Goal: Information Seeking & Learning: Find specific fact

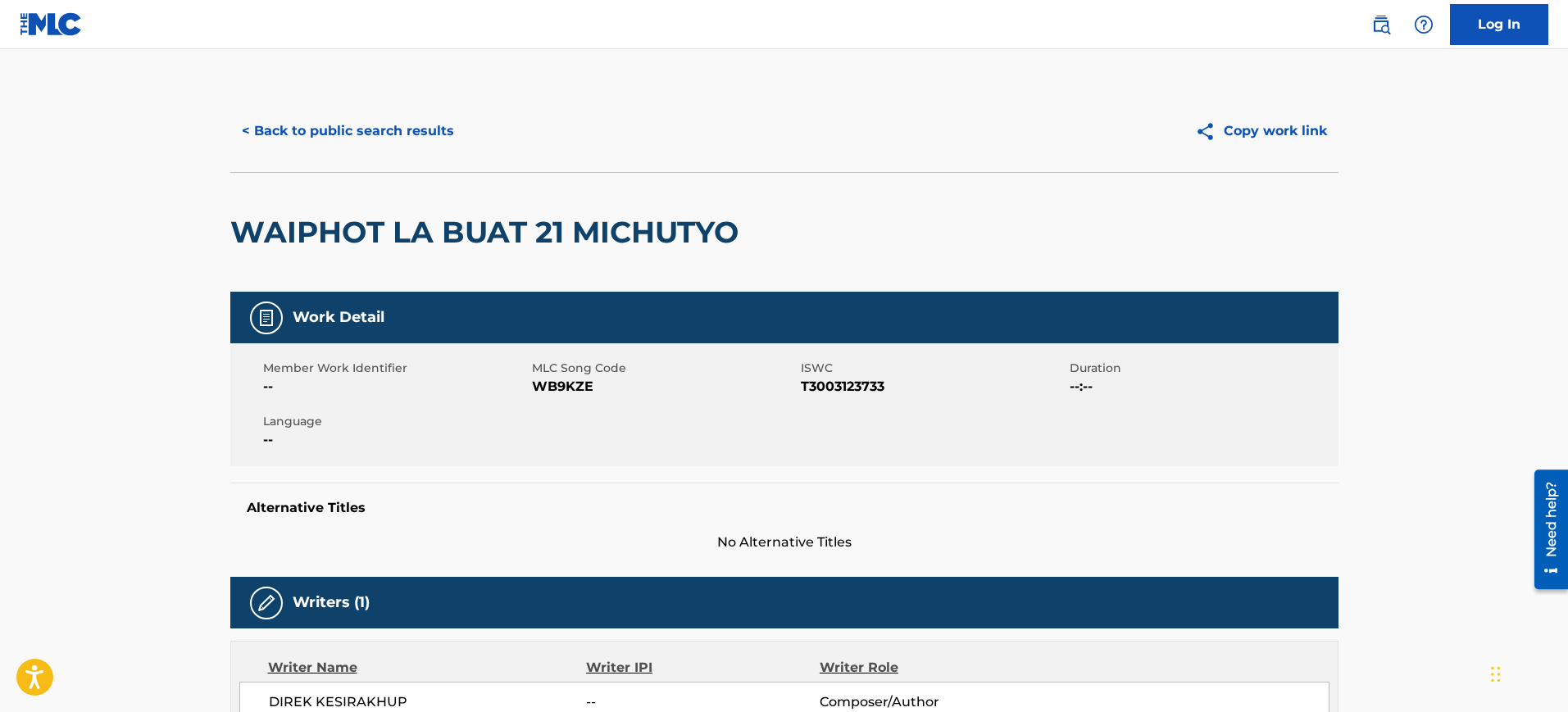
click at [362, 144] on button "< Back to public search results" at bounding box center [347, 131] width 235 height 41
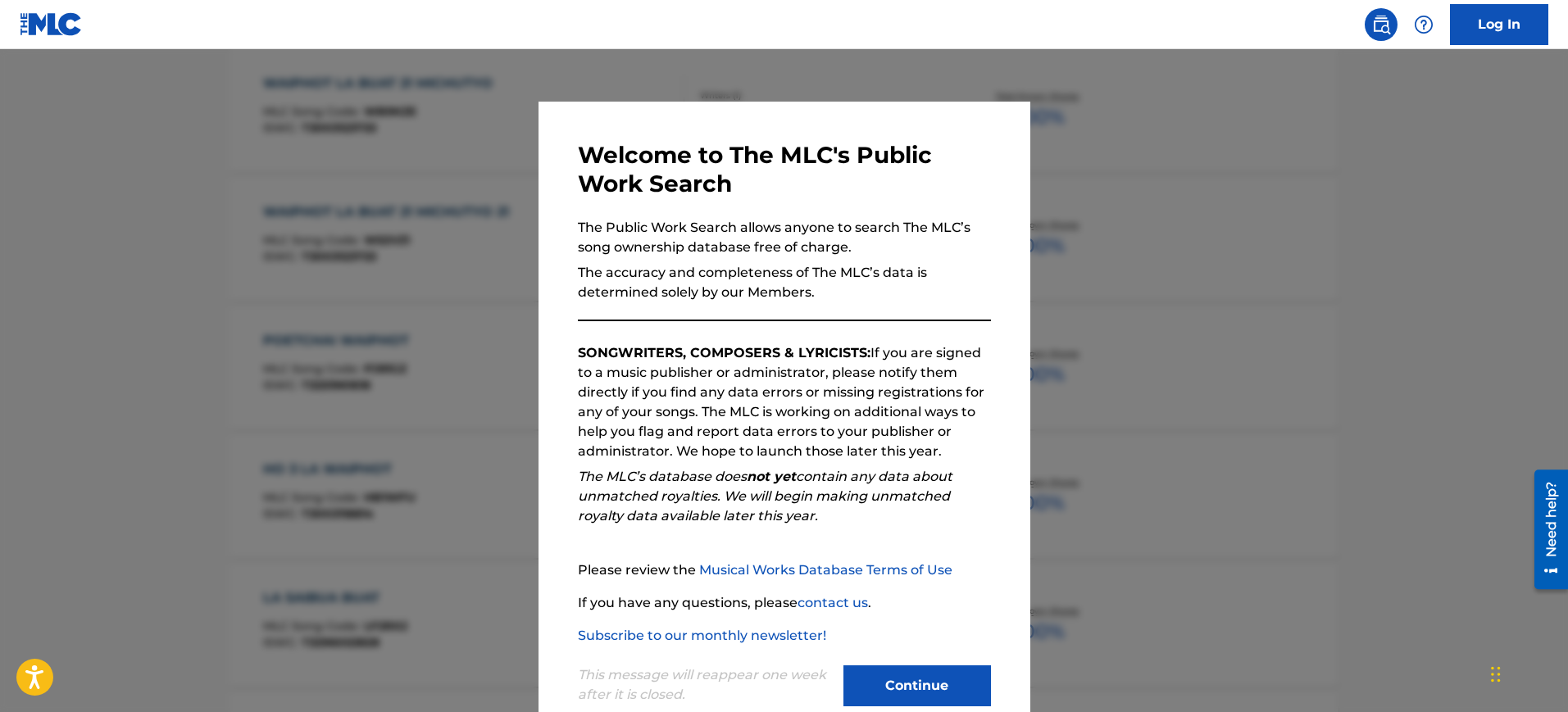
click at [1114, 207] on div at bounding box center [784, 406] width 1568 height 712
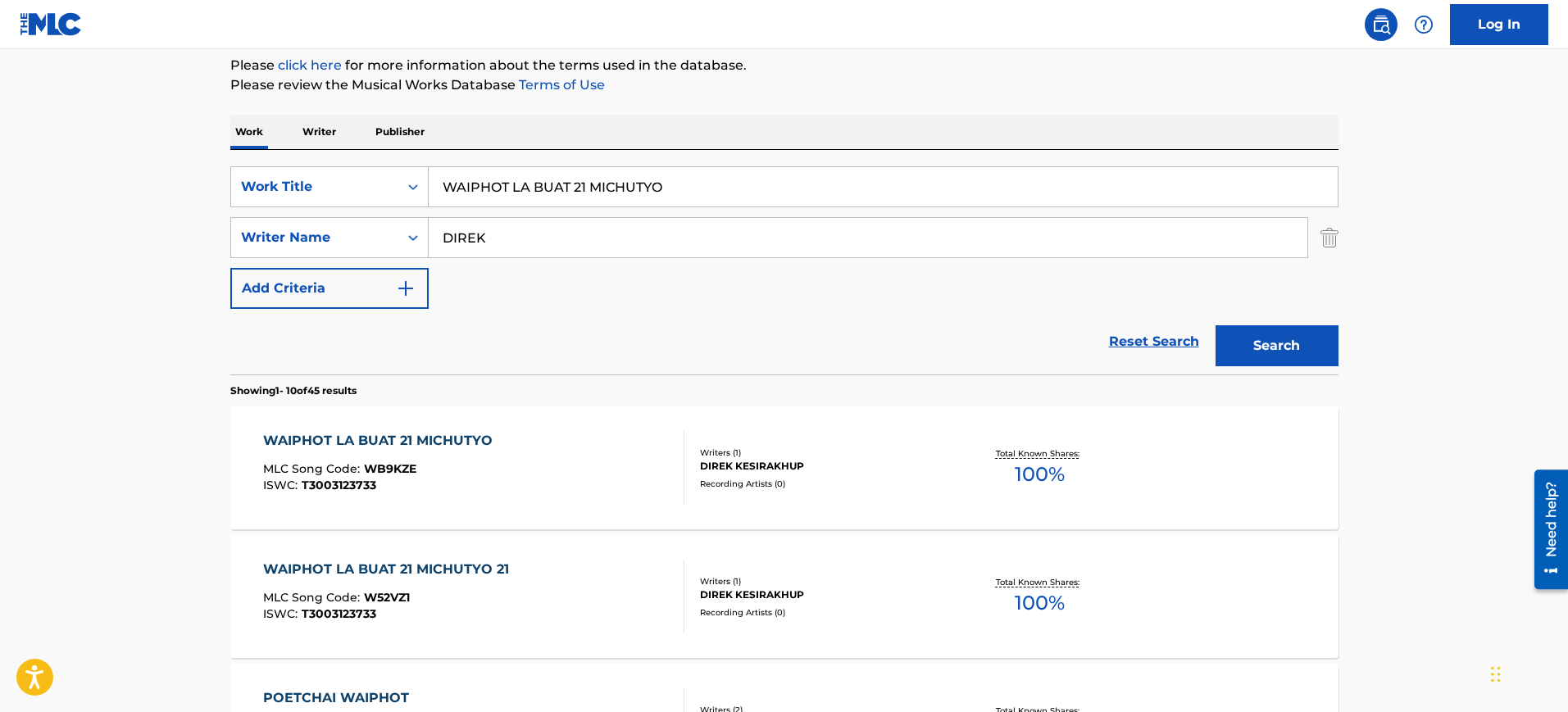
scroll to position [146, 0]
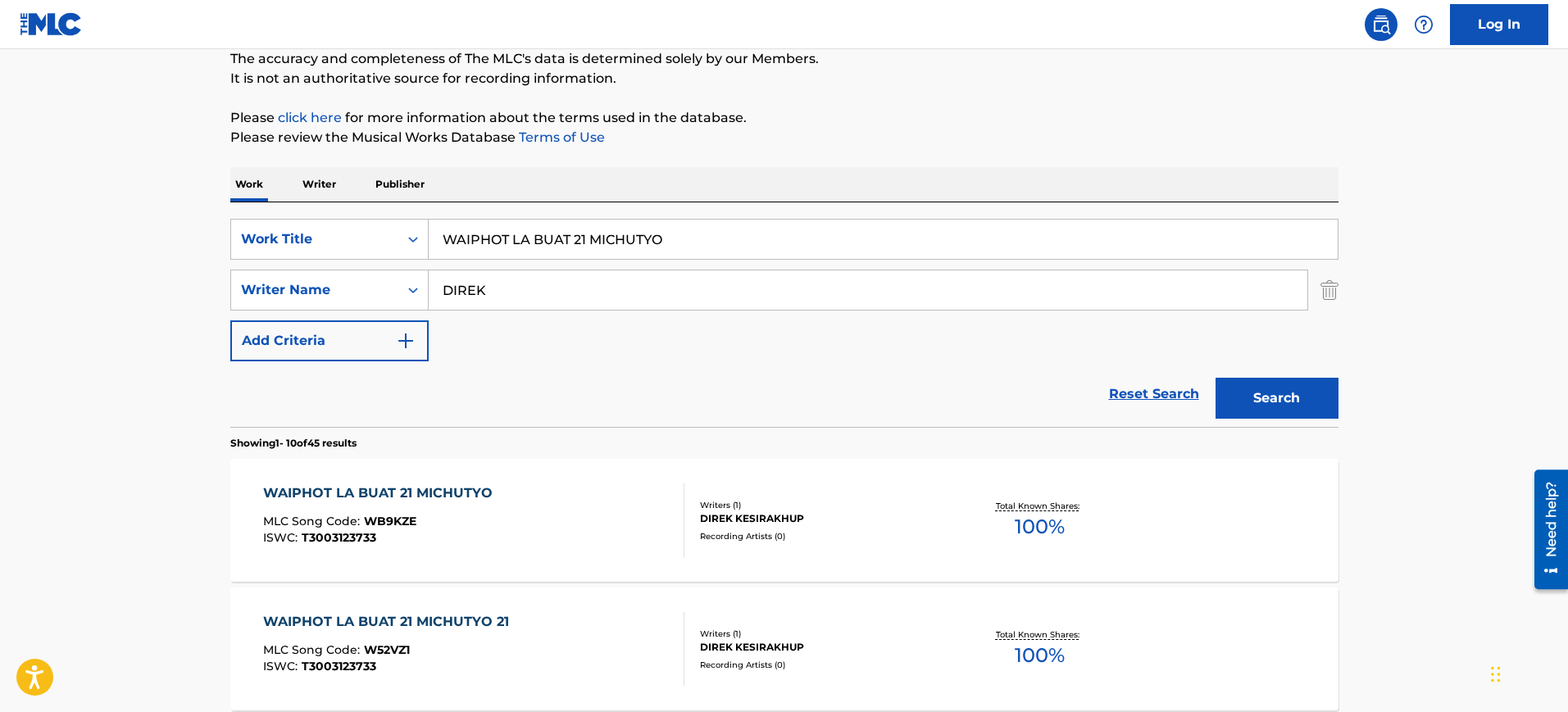
drag, startPoint x: 519, startPoint y: 235, endPoint x: 172, endPoint y: 206, distance: 348.2
paste input "Take Five Paul Desmond"
type input "Take Five Paul Desmond"
drag, startPoint x: 530, startPoint y: 295, endPoint x: 551, endPoint y: 273, distance: 30.4
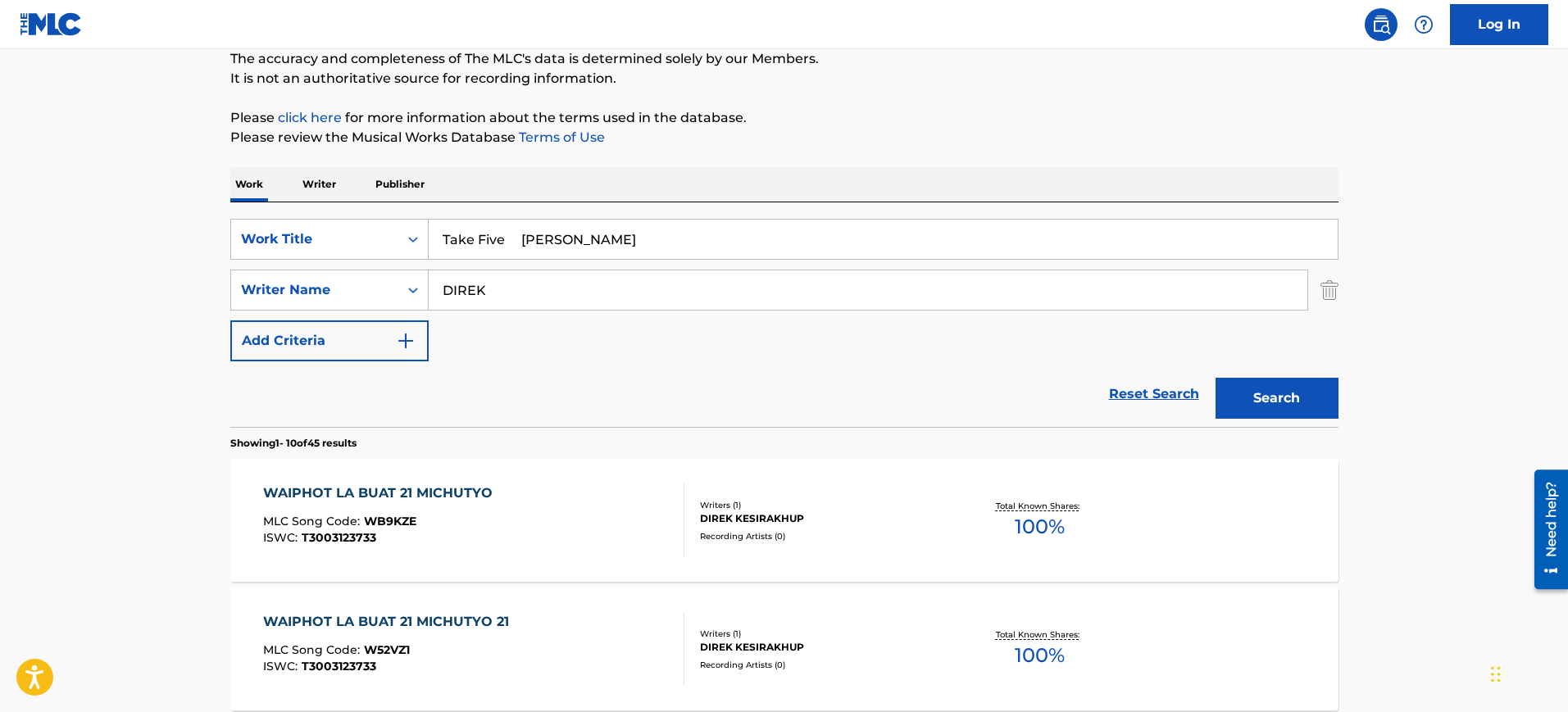
click at [320, 284] on div "SearchWithCriteriacc8c3297-3a12-448d-883e-e3f48310b179 Writer Name DIREK" at bounding box center [784, 289] width 1108 height 41
paste input "Take Five Paul Desmond"
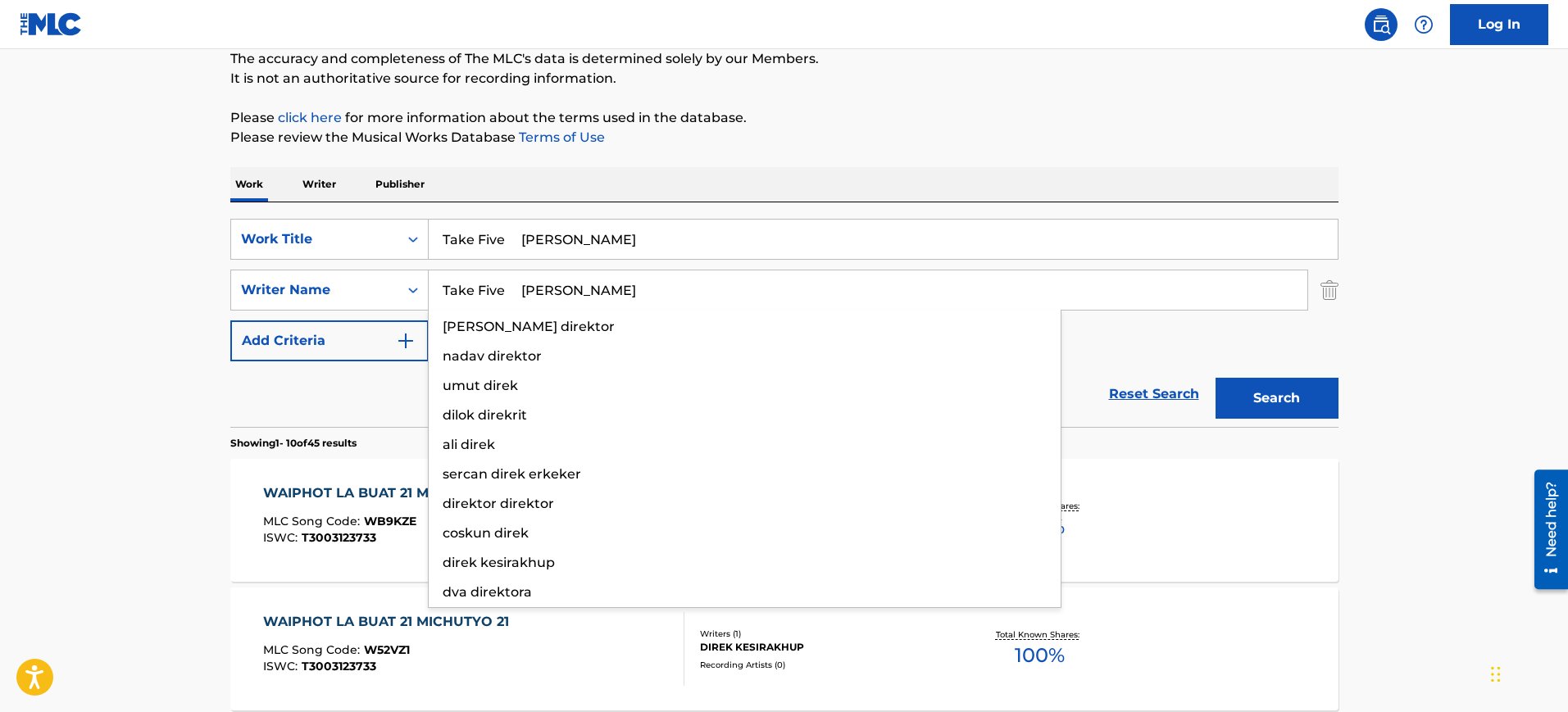
type input "Take Five Paul Desmond"
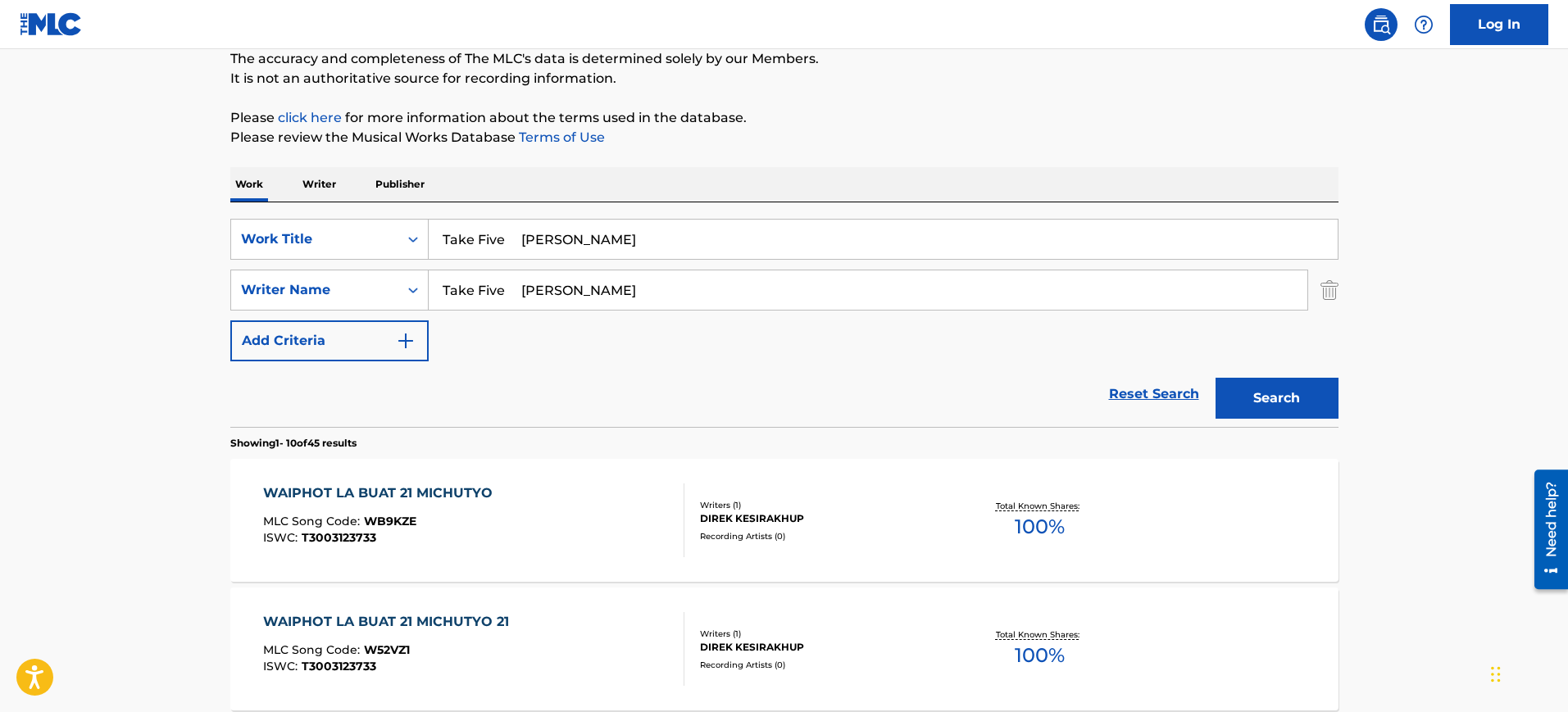
drag, startPoint x: 513, startPoint y: 243, endPoint x: 831, endPoint y: 242, distance: 318.0
click at [831, 242] on input "Take Five Paul Desmond" at bounding box center [884, 240] width 909 height 40
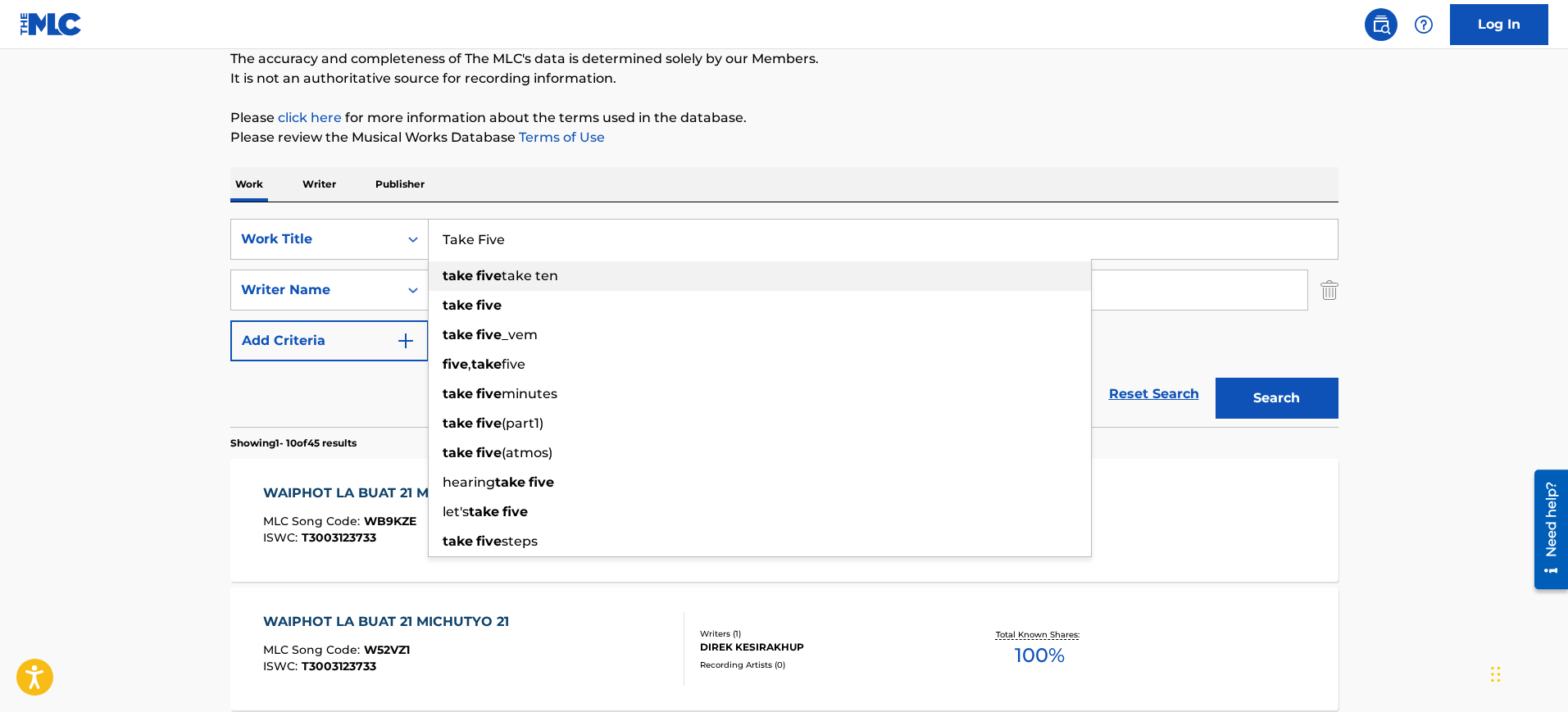
click at [527, 284] on div "take five take ten" at bounding box center [760, 276] width 663 height 30
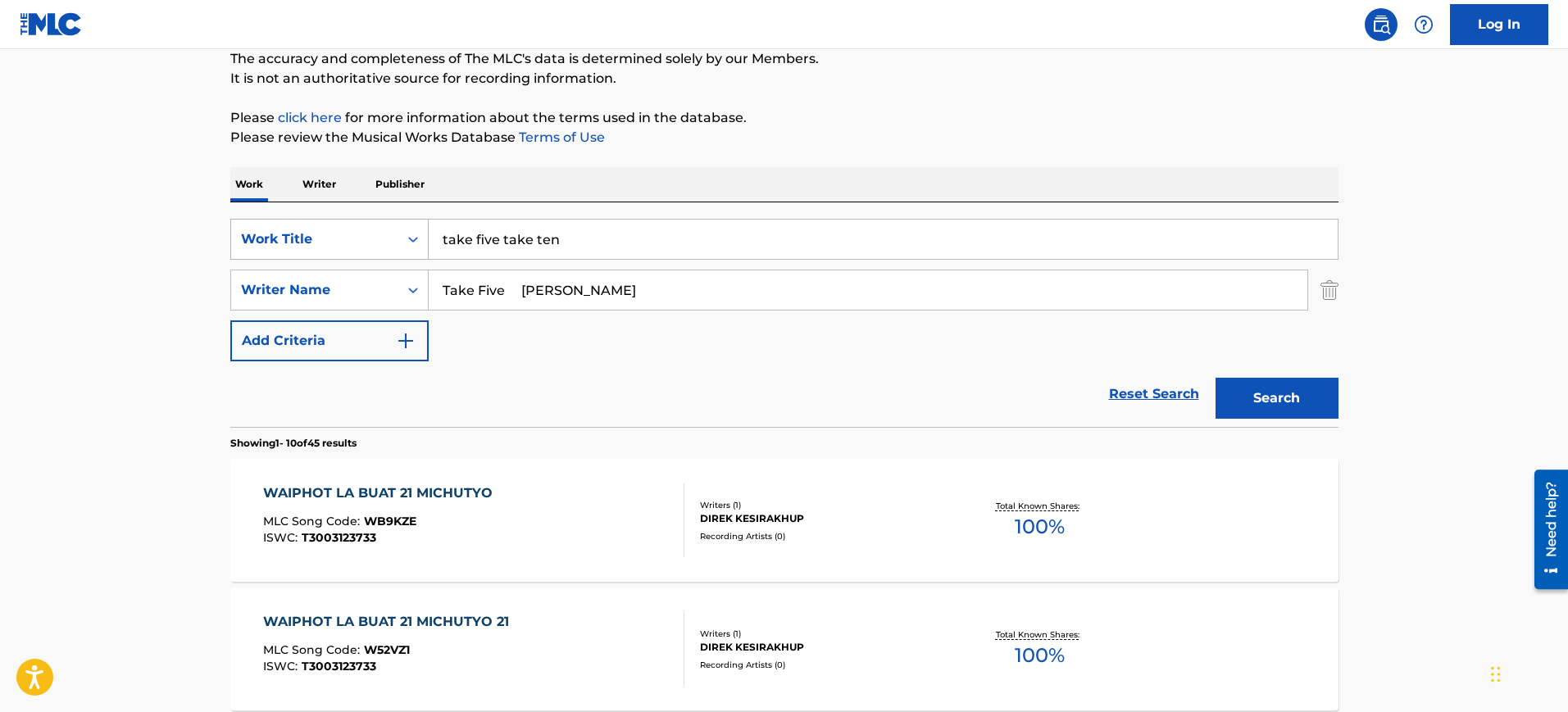
drag, startPoint x: 566, startPoint y: 236, endPoint x: 341, endPoint y: 239, distance: 225.0
click at [341, 239] on div "SearchWithCriteria540bd2cd-0d48-4d0a-a263-63280649da2b Work Title take five tak…" at bounding box center [784, 239] width 1108 height 41
paste input "Take Five Paul Desmond"
drag, startPoint x: 517, startPoint y: 243, endPoint x: 817, endPoint y: 269, distance: 301.1
click at [817, 269] on div "SearchWithCriteria540bd2cd-0d48-4d0a-a263-63280649da2b Work Title Take Five Pau…" at bounding box center [784, 290] width 1108 height 142
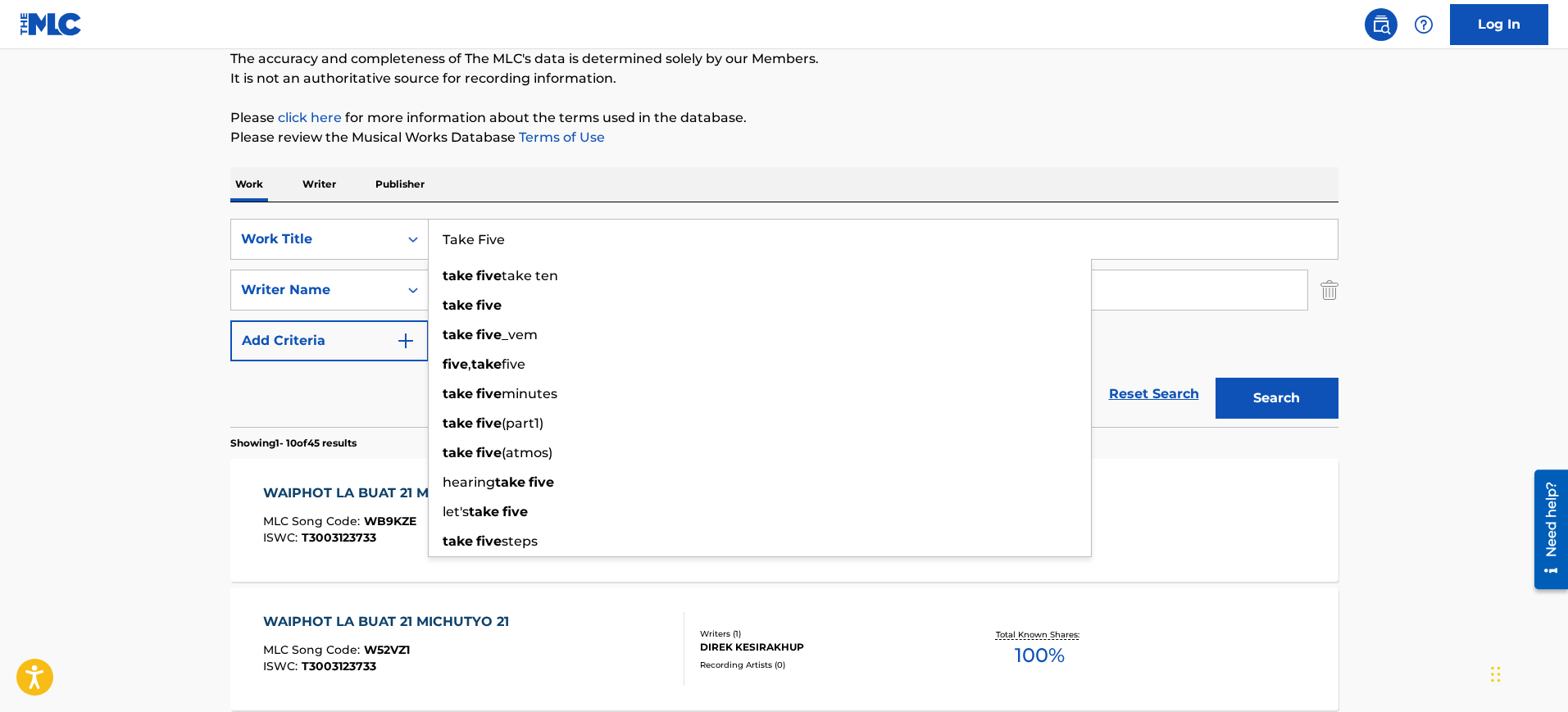
type input "Take Five"
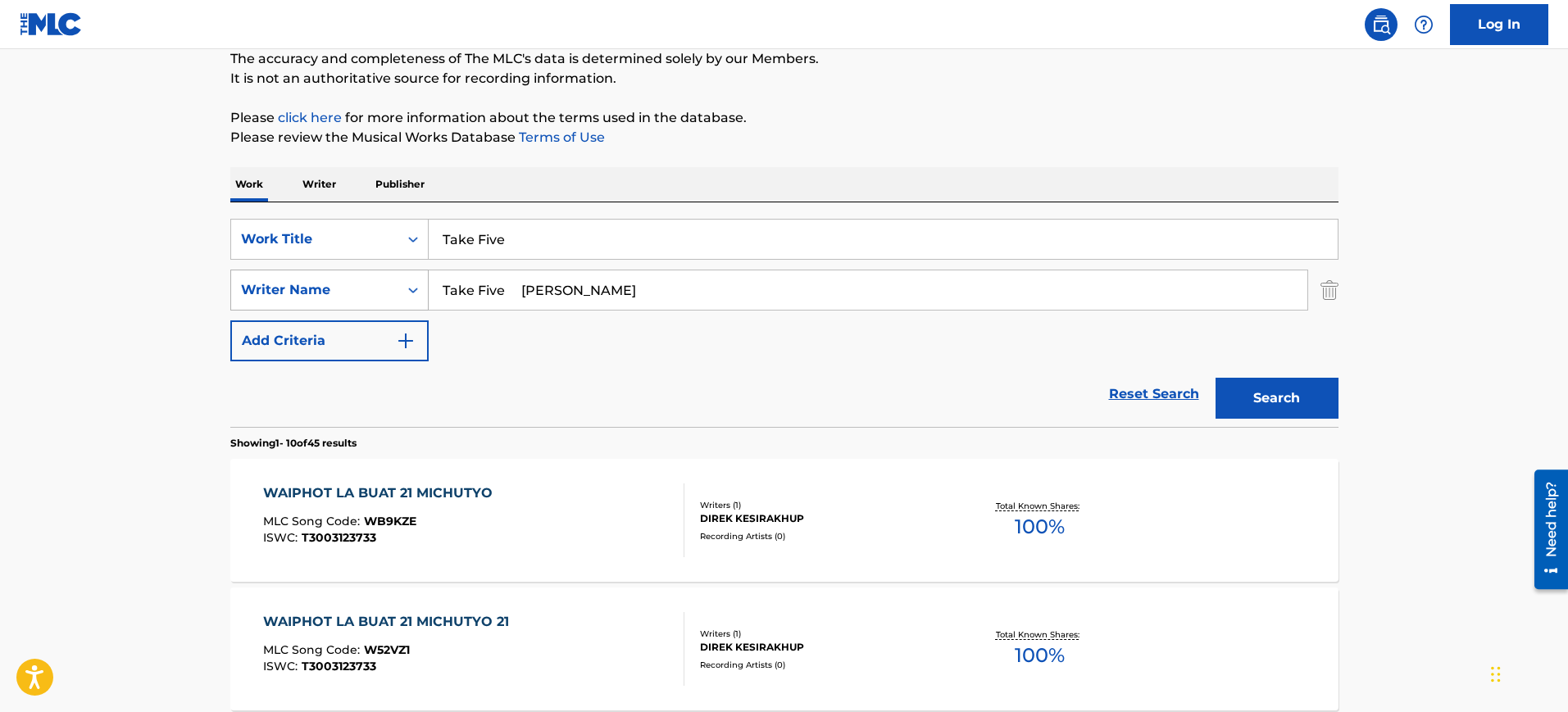
drag, startPoint x: 561, startPoint y: 291, endPoint x: 281, endPoint y: 301, distance: 280.2
click at [281, 301] on div "SearchWithCriteriacc8c3297-3a12-448d-883e-e3f48310b179 Writer Name Take Five Pa…" at bounding box center [784, 289] width 1108 height 41
type input "Desmond"
click at [1215, 378] on button "Search" at bounding box center [1277, 397] width 123 height 41
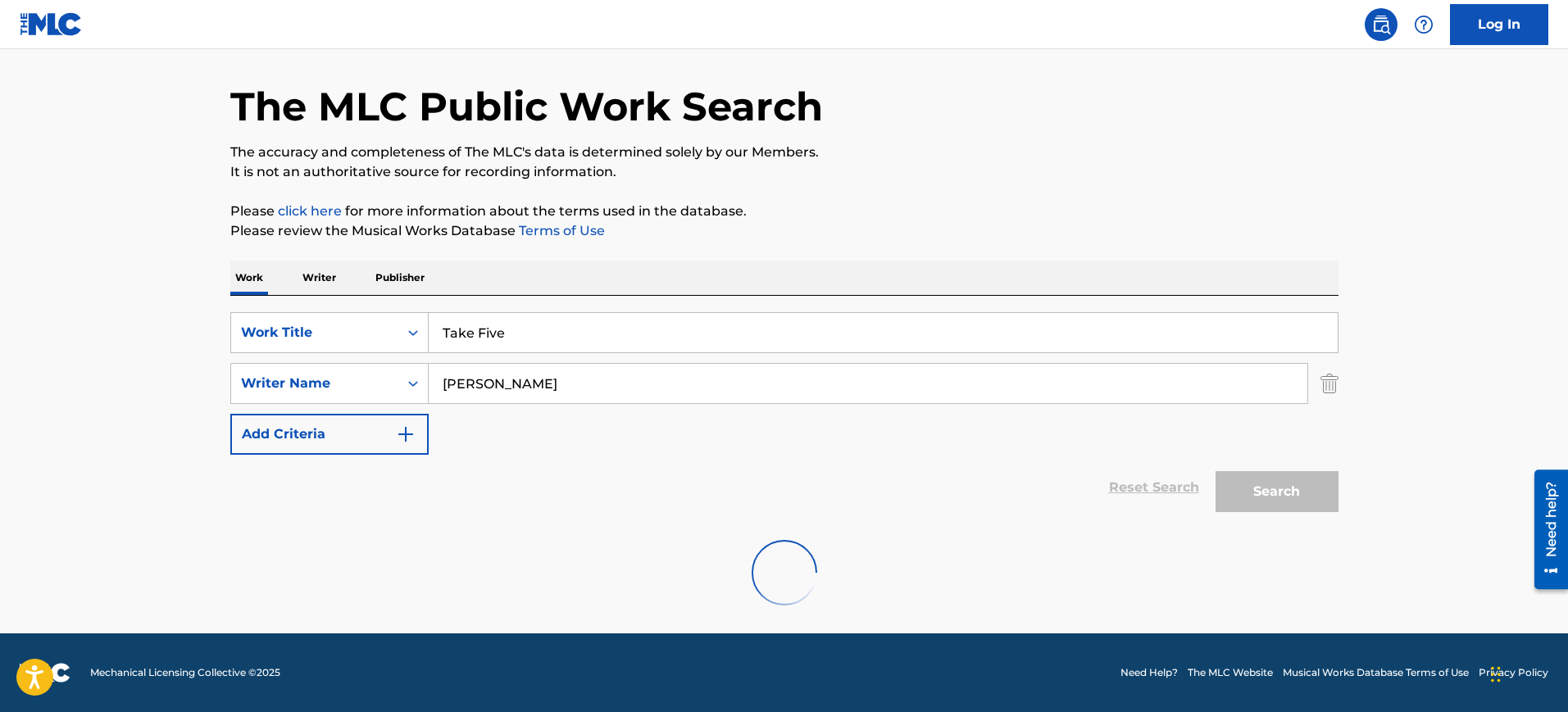
scroll to position [52, 0]
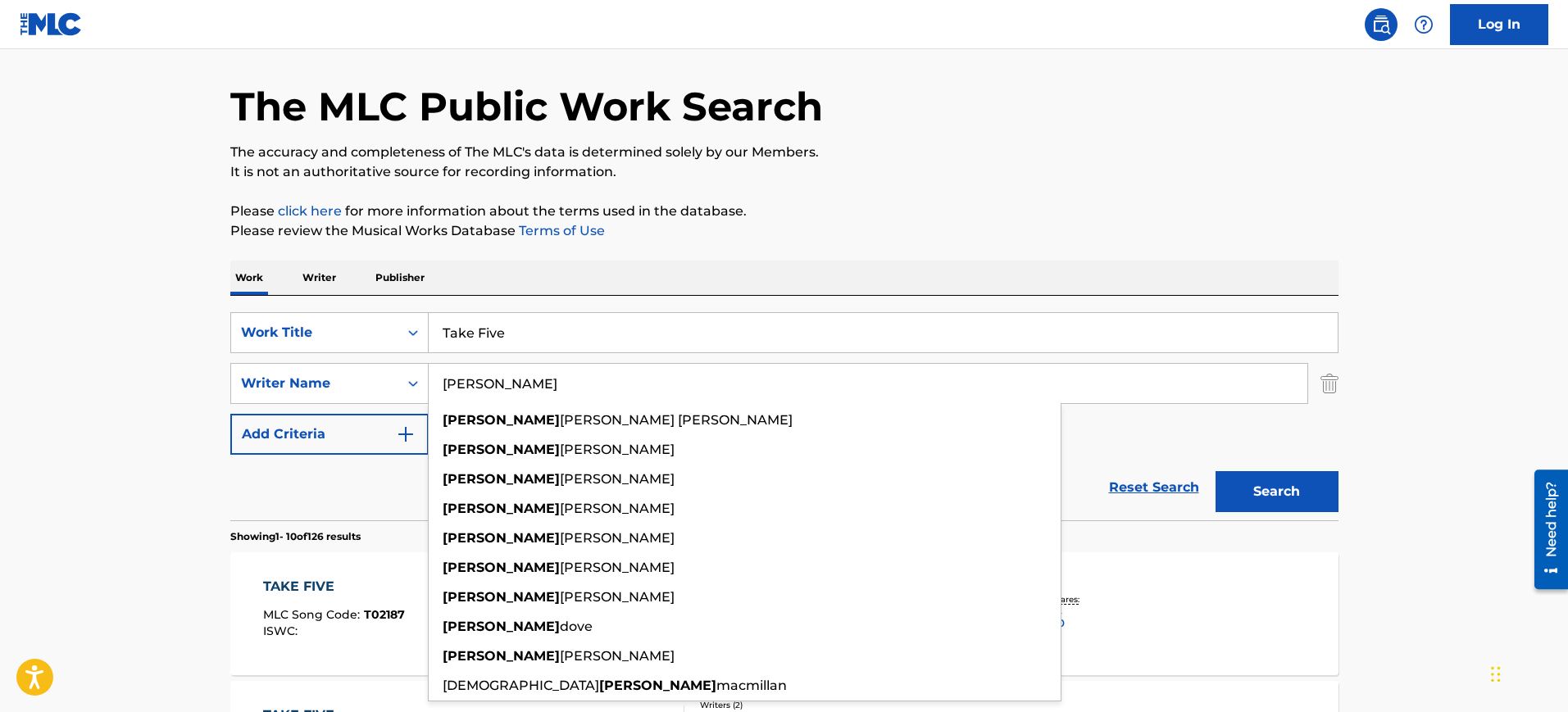
click at [801, 215] on p "Please click here for more information about the terms used in the database." at bounding box center [784, 212] width 1108 height 20
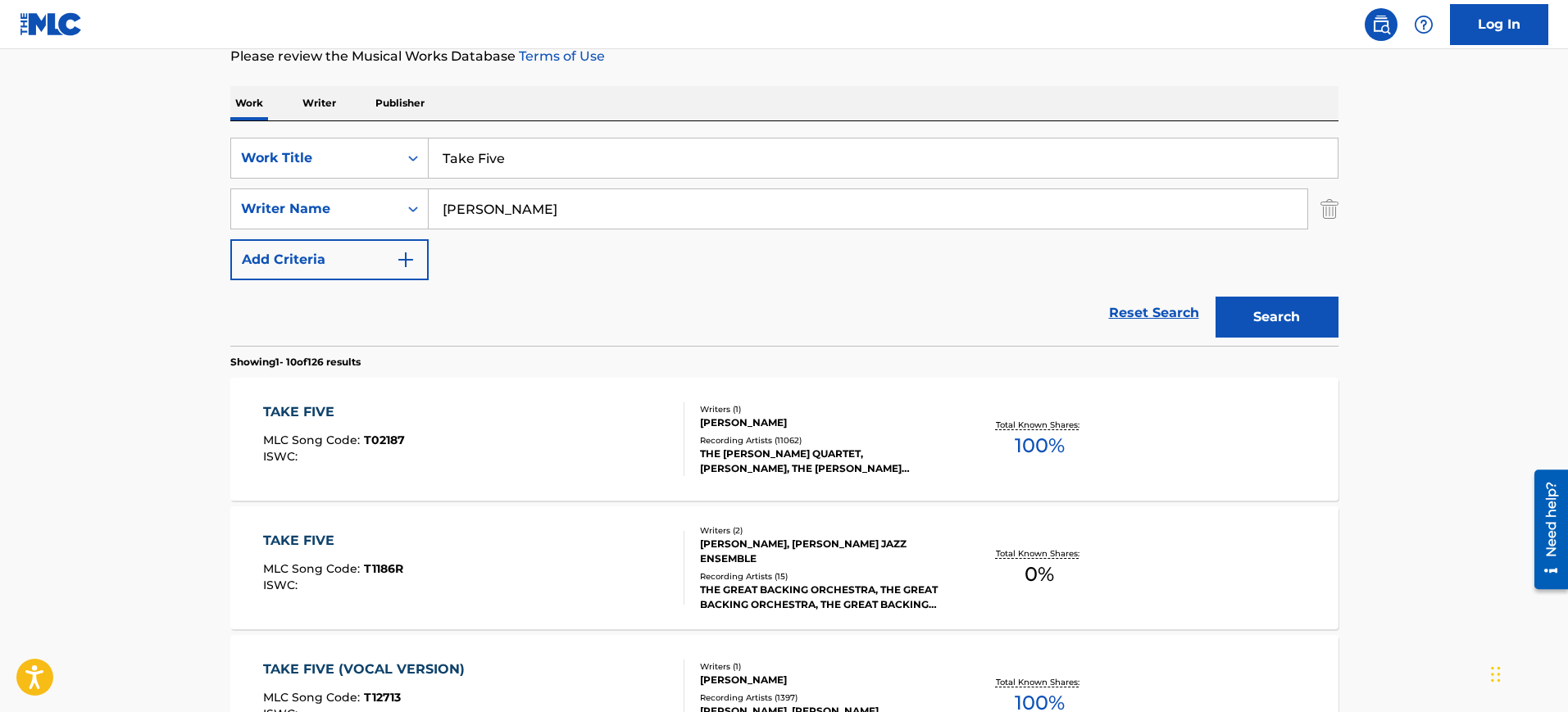
scroll to position [258, 0]
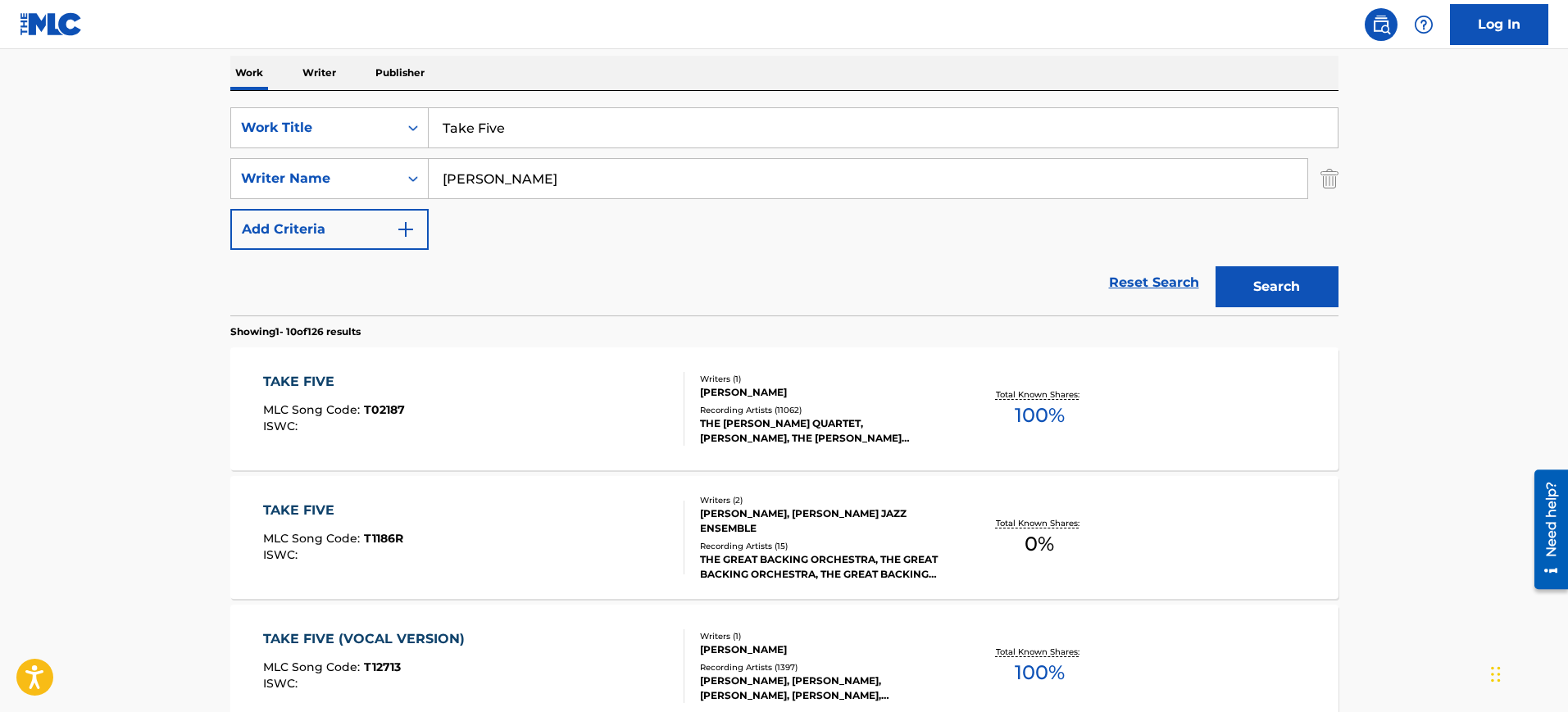
click at [601, 393] on div "TAKE FIVE MLC Song Code : T02187 ISWC :" at bounding box center [473, 409] width 421 height 74
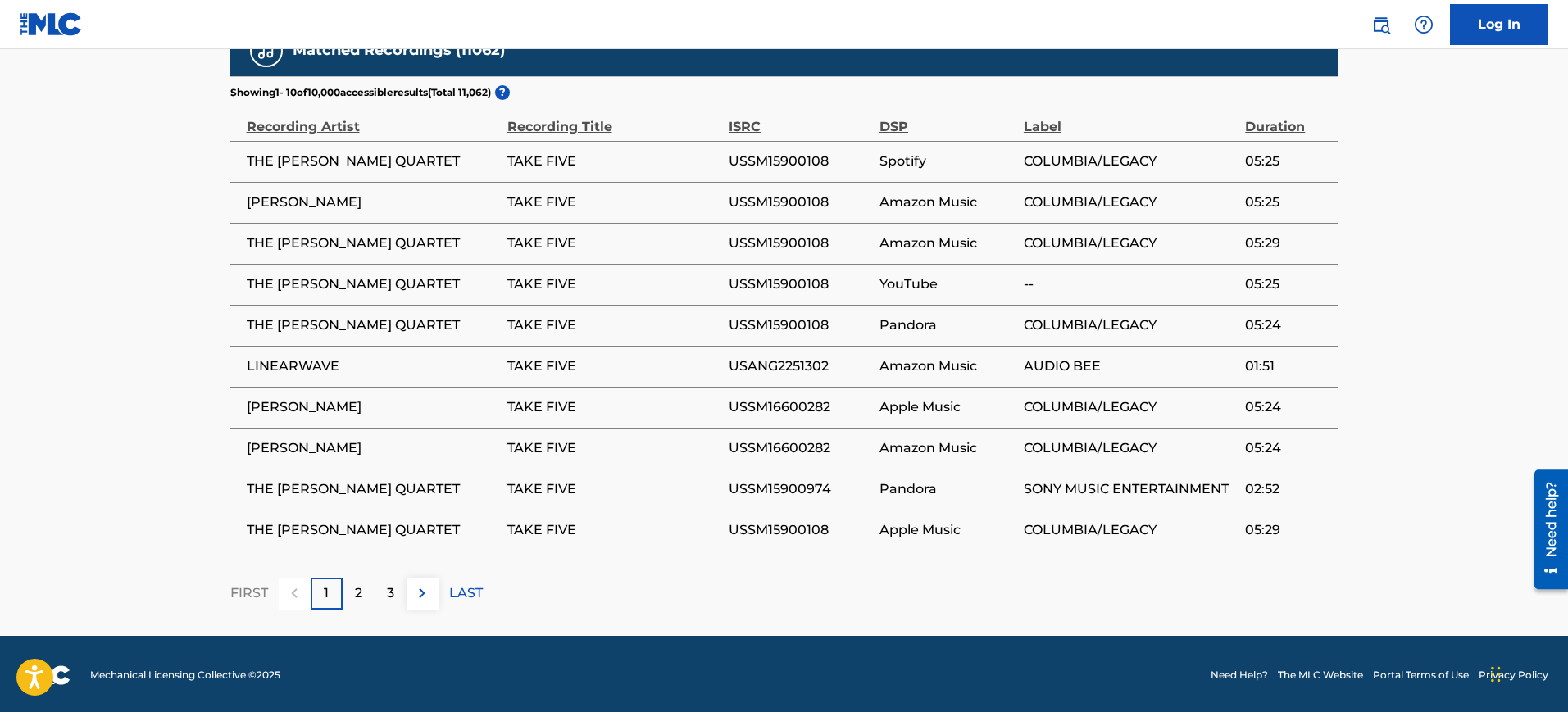
scroll to position [950, 0]
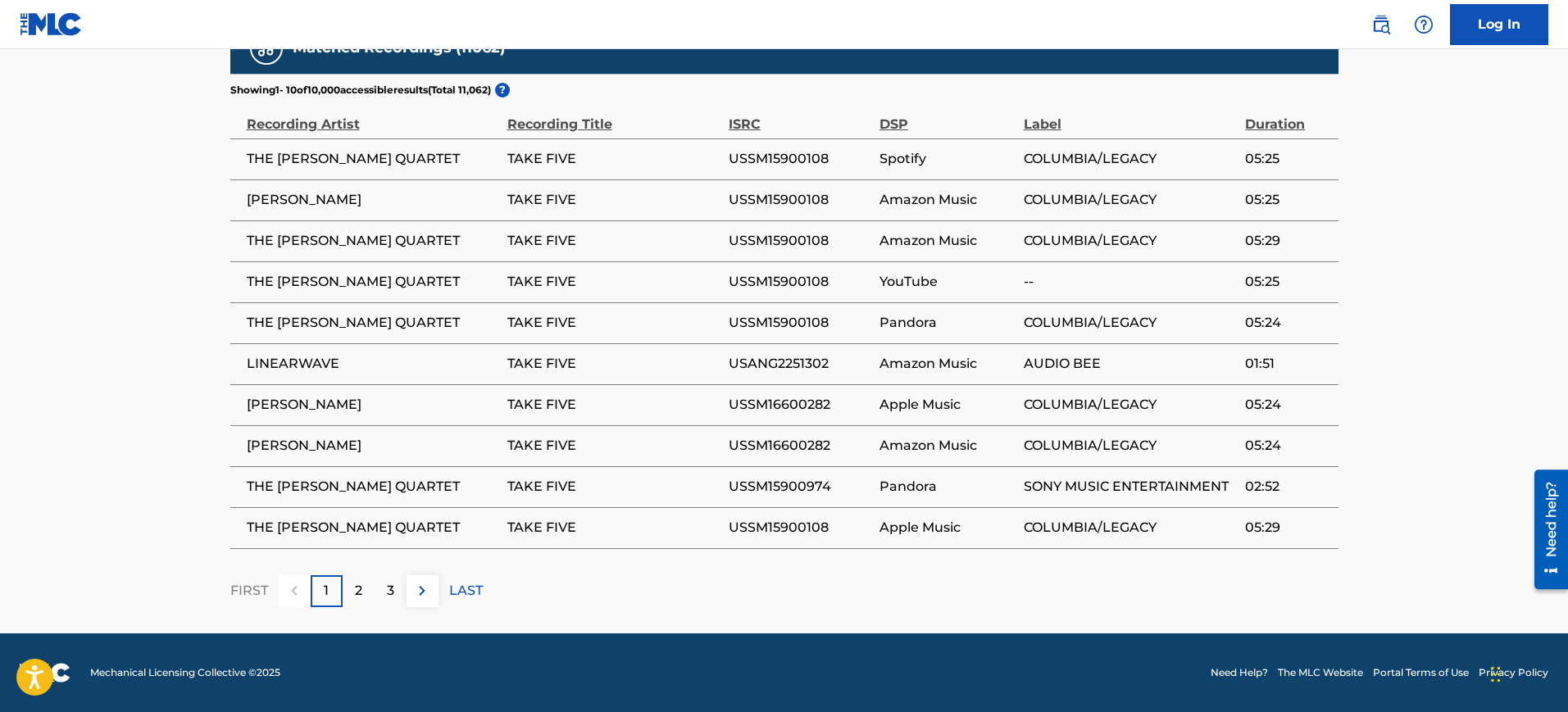
click at [351, 589] on div "2" at bounding box center [358, 590] width 32 height 32
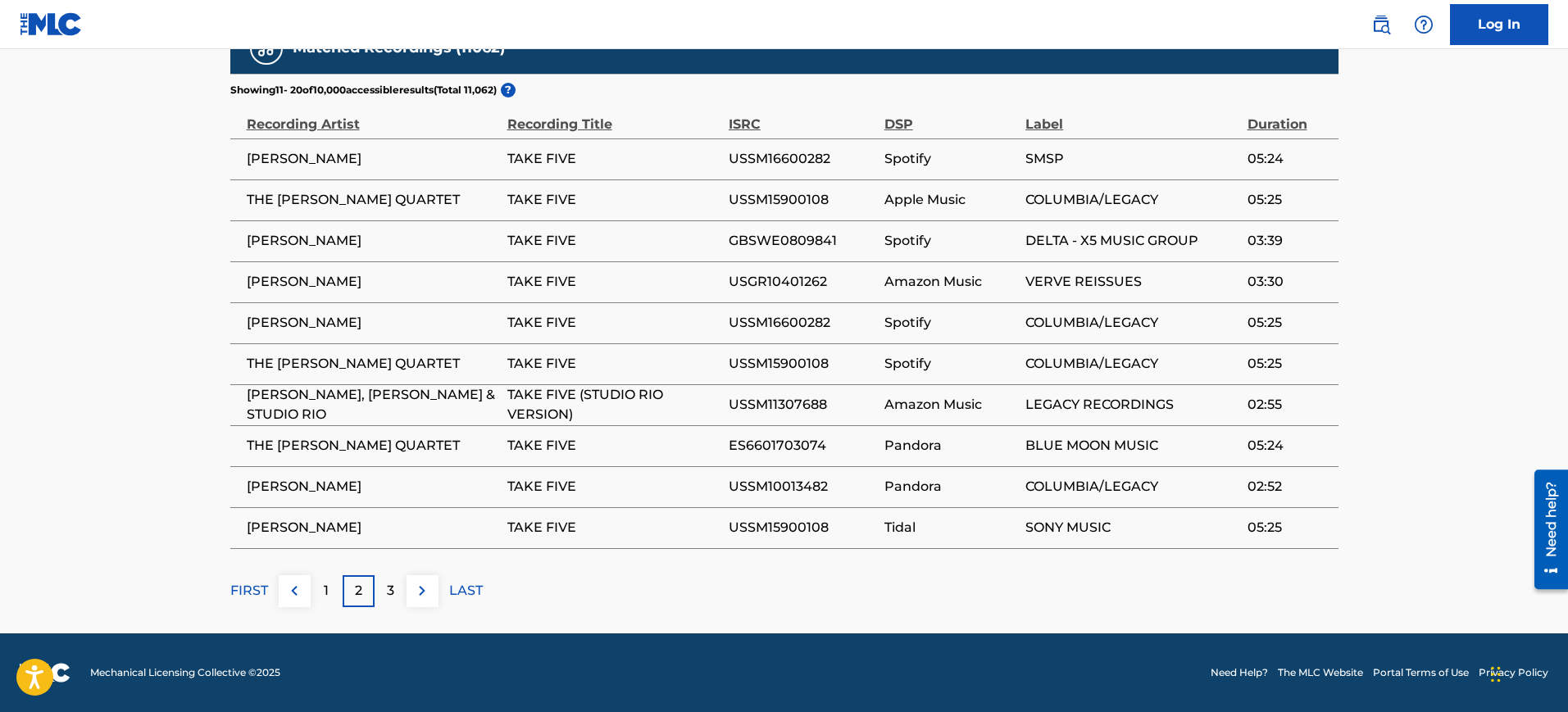
click at [393, 598] on p "3" at bounding box center [390, 591] width 7 height 20
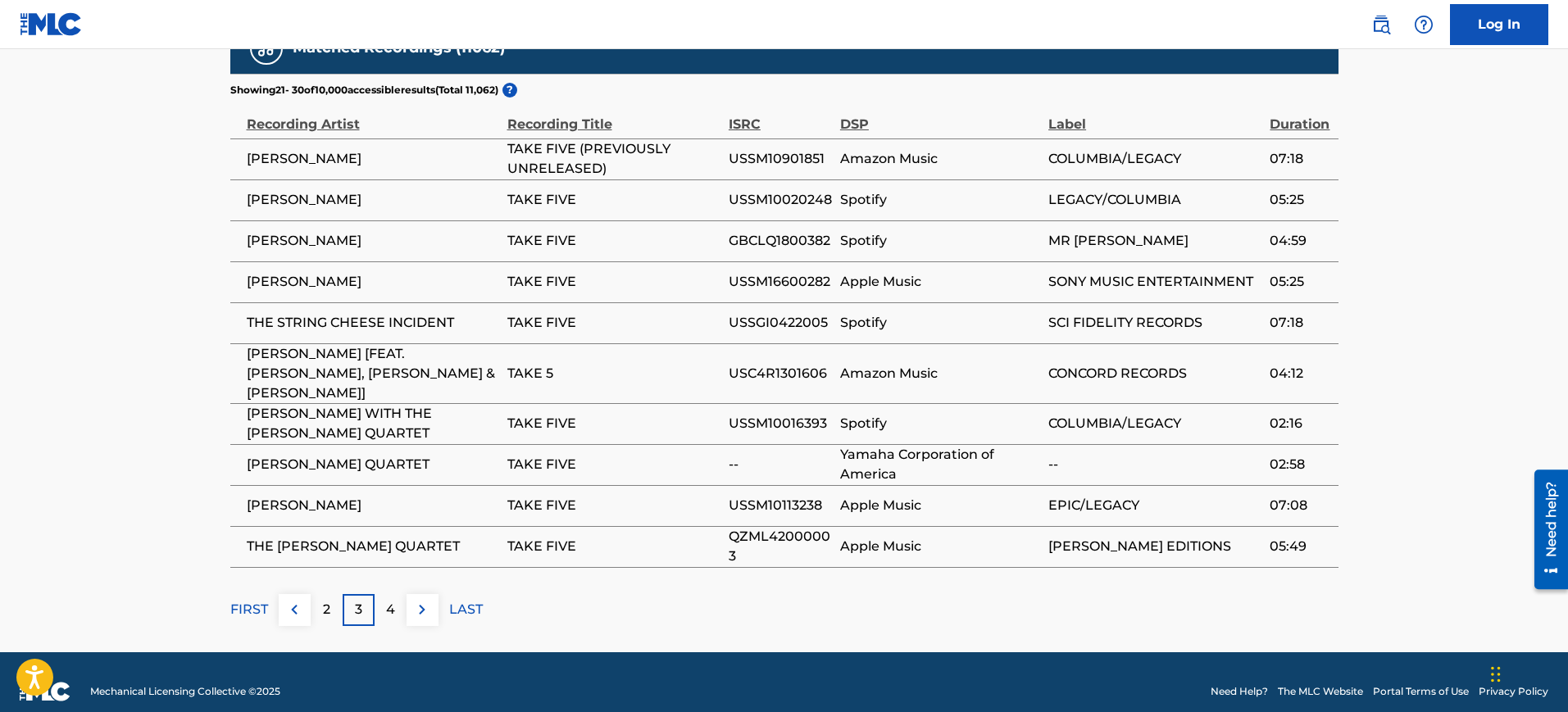
click at [393, 600] on p "4" at bounding box center [390, 610] width 9 height 20
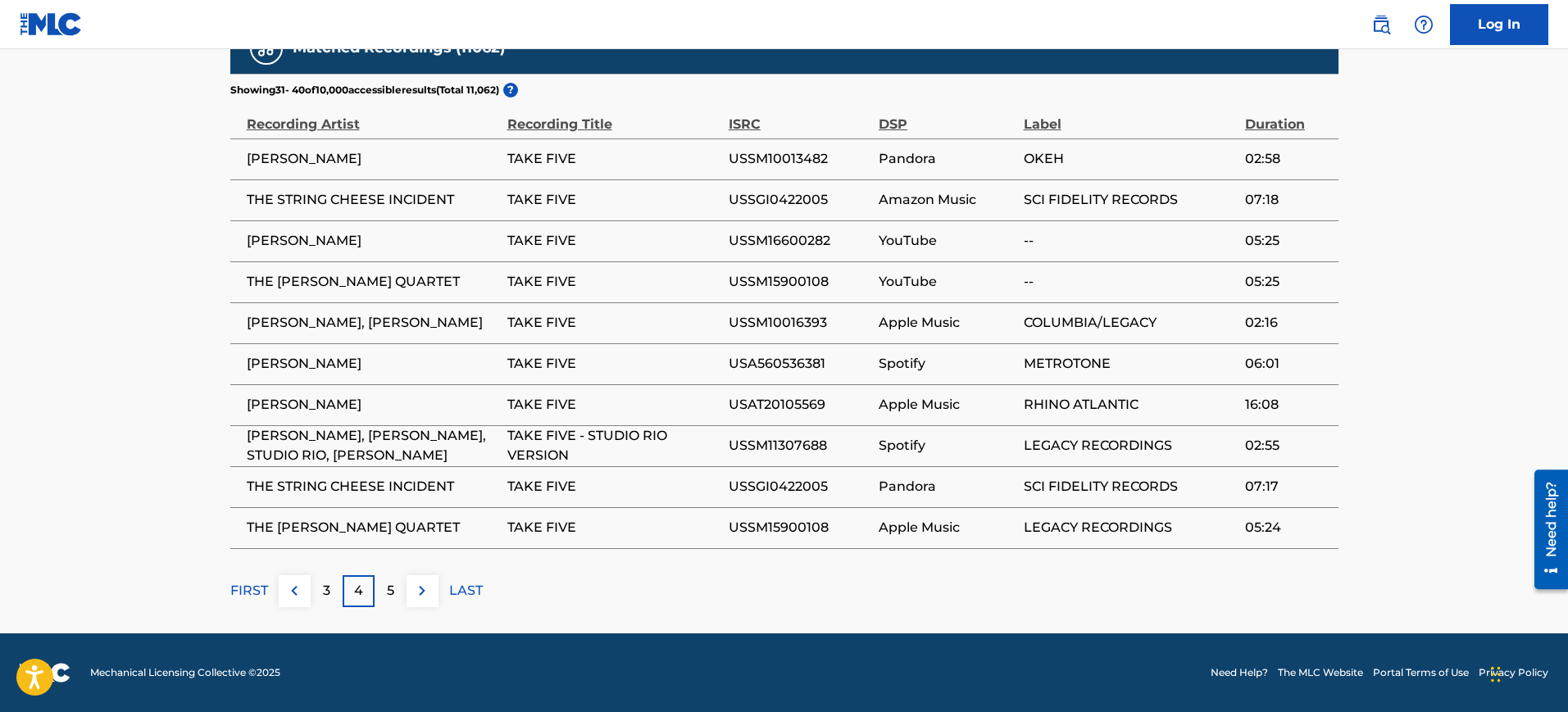
click at [393, 598] on p "5" at bounding box center [390, 591] width 7 height 20
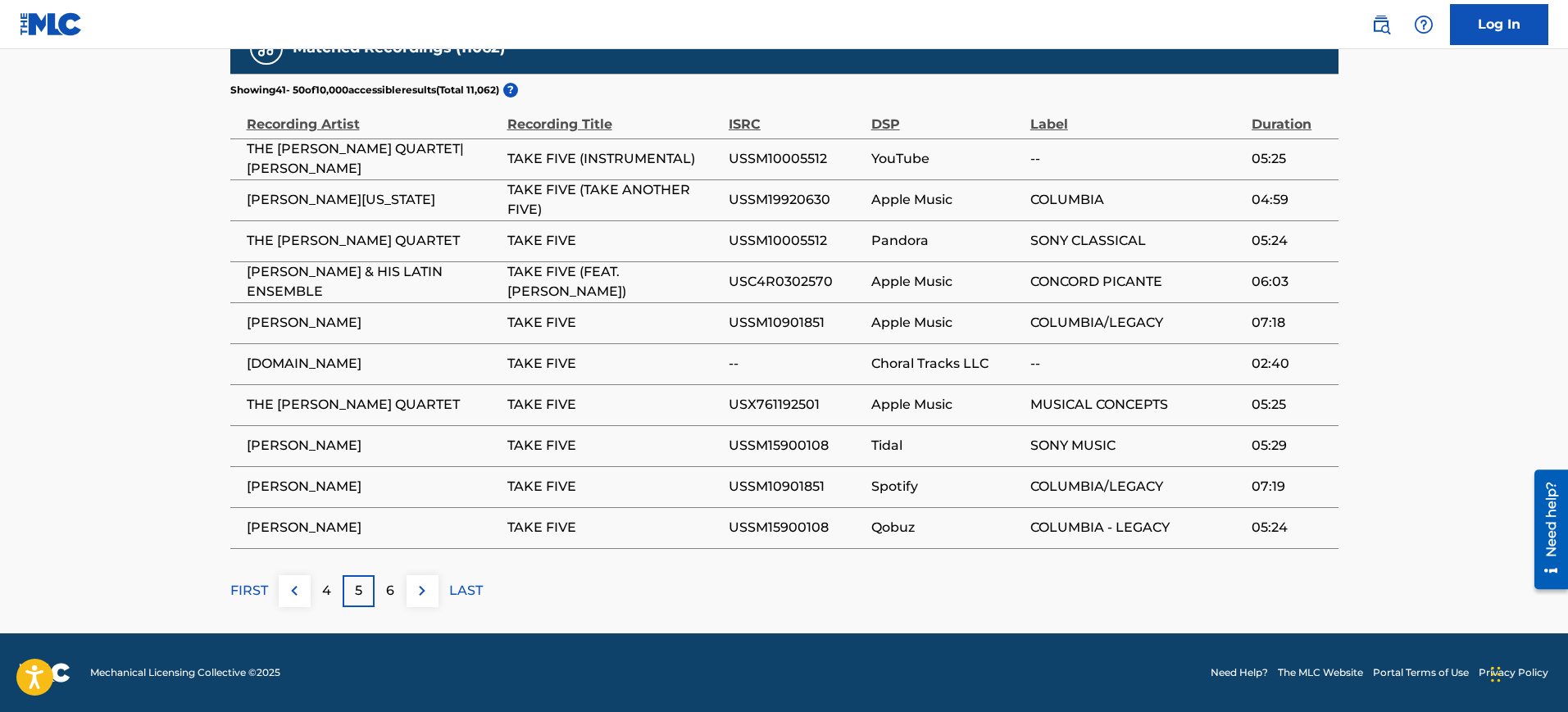
click at [393, 598] on p "6" at bounding box center [390, 591] width 8 height 20
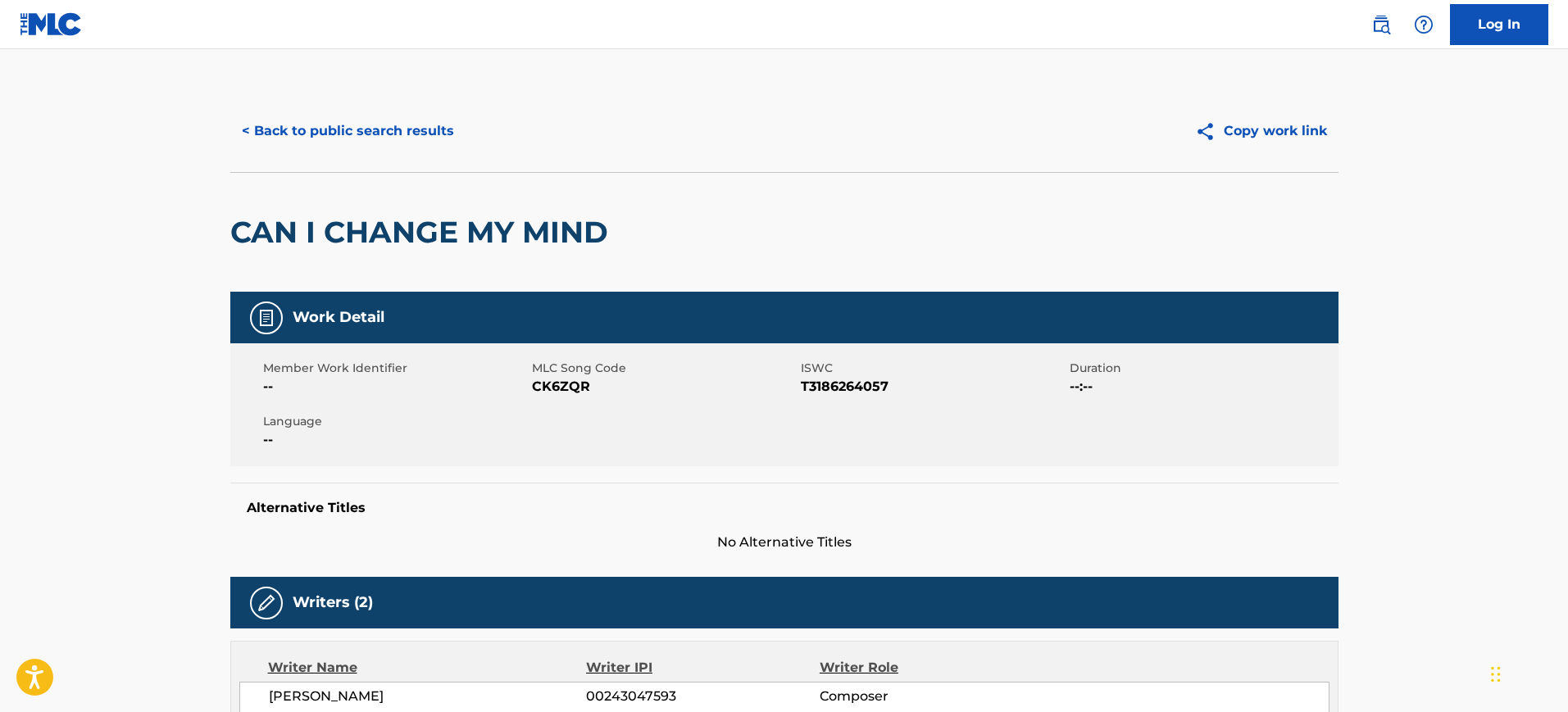
click at [366, 122] on button "< Back to public search results" at bounding box center [347, 131] width 235 height 41
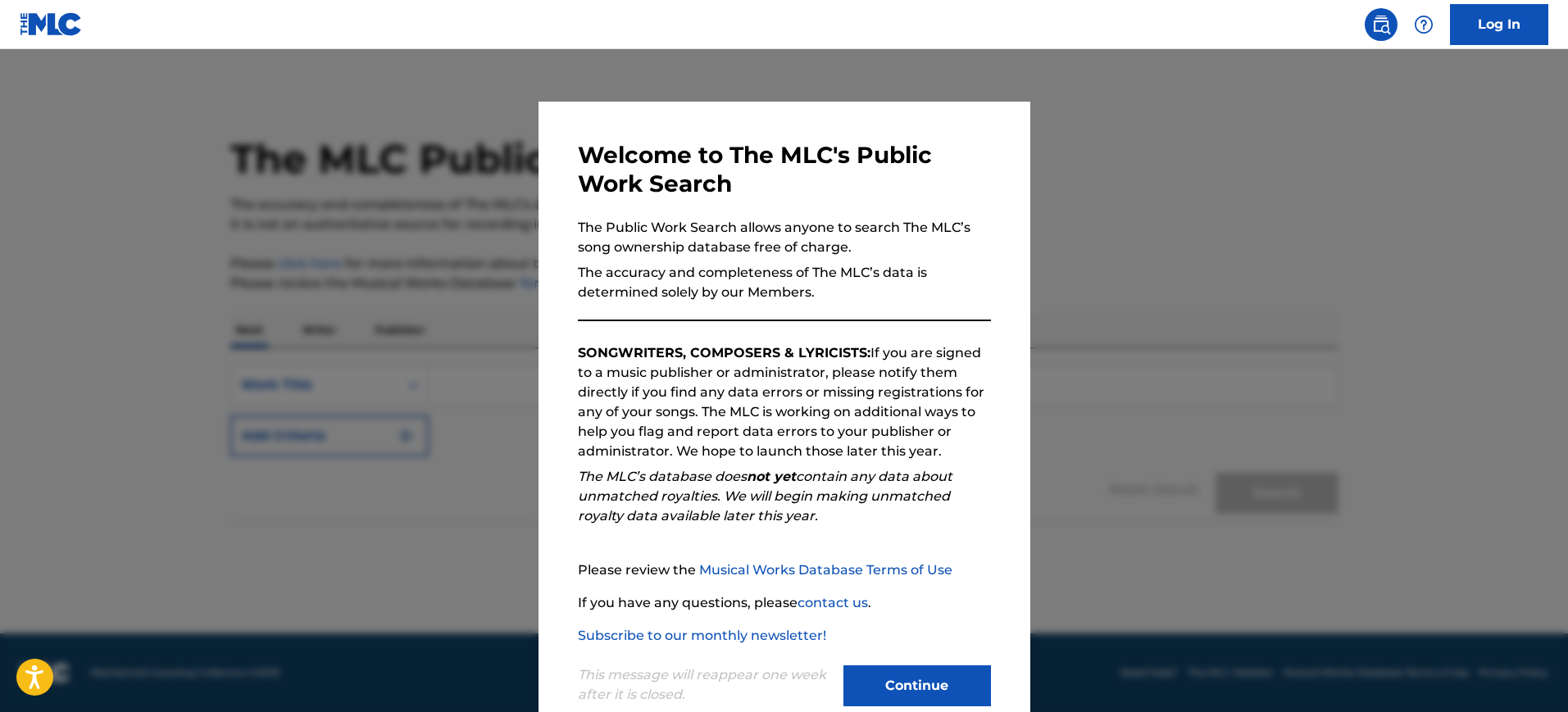
click at [1105, 210] on div at bounding box center [784, 406] width 1568 height 712
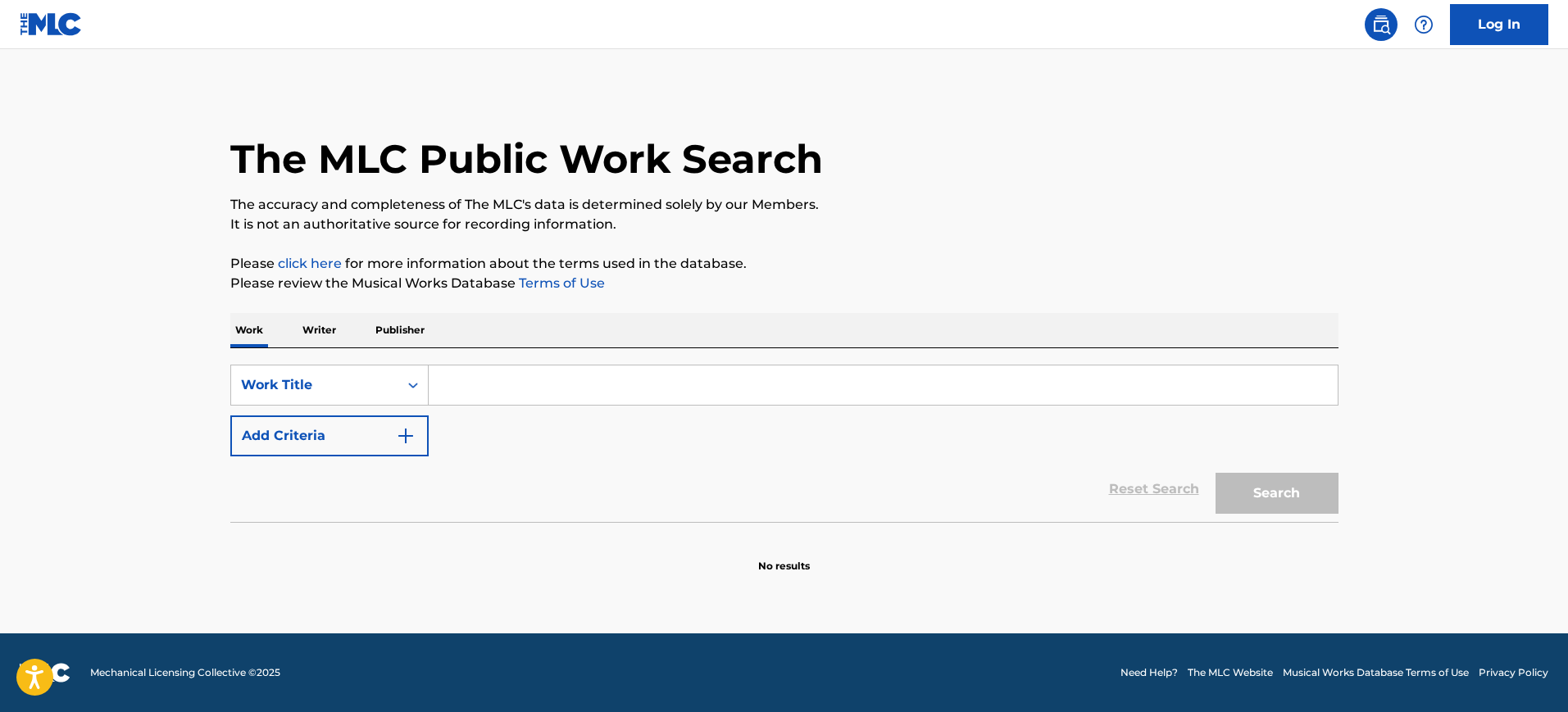
click at [481, 377] on input "Search Form" at bounding box center [884, 386] width 909 height 40
paste input "Take Five O Johnson, Conrad"
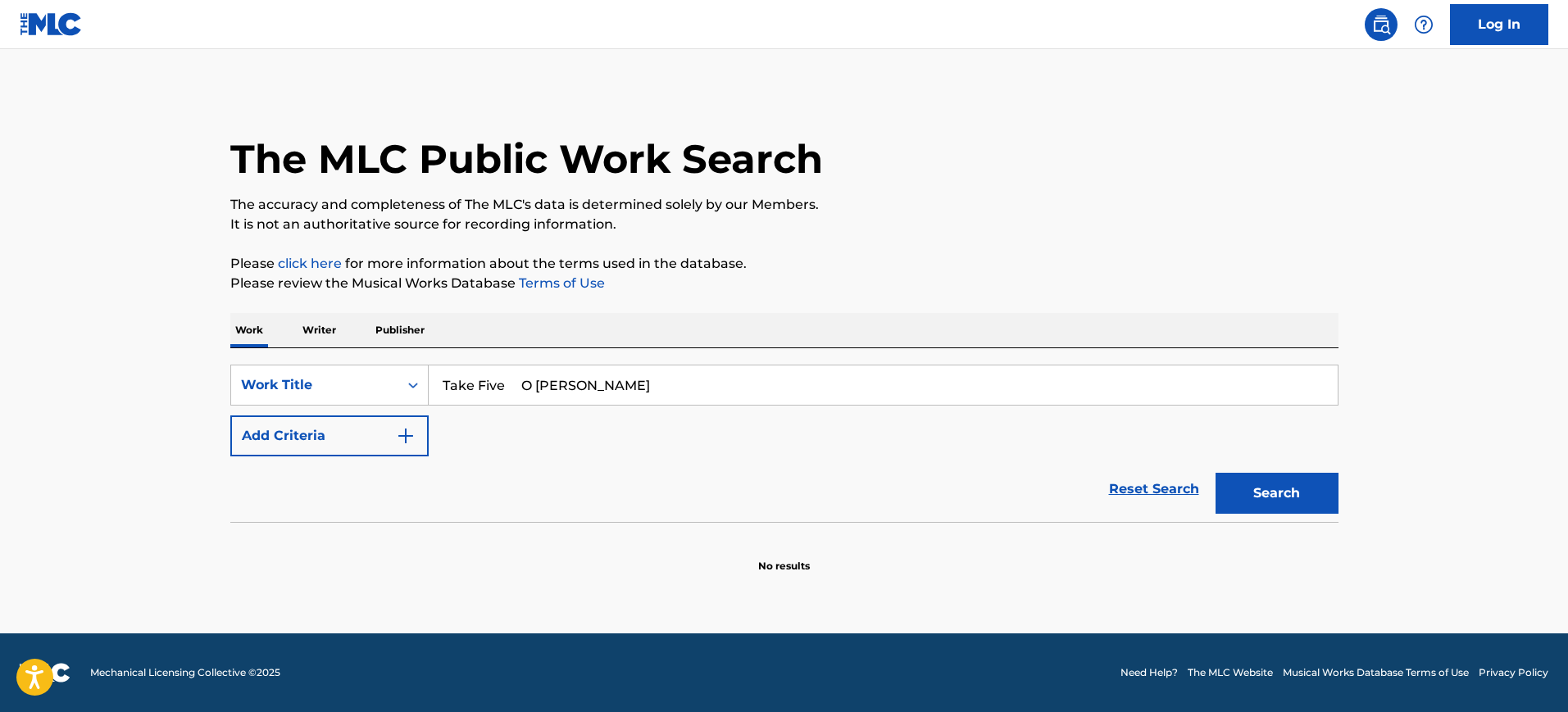
type input "Take Five O Johnson, Conrad"
click at [404, 447] on button "Add Criteria" at bounding box center [329, 435] width 198 height 41
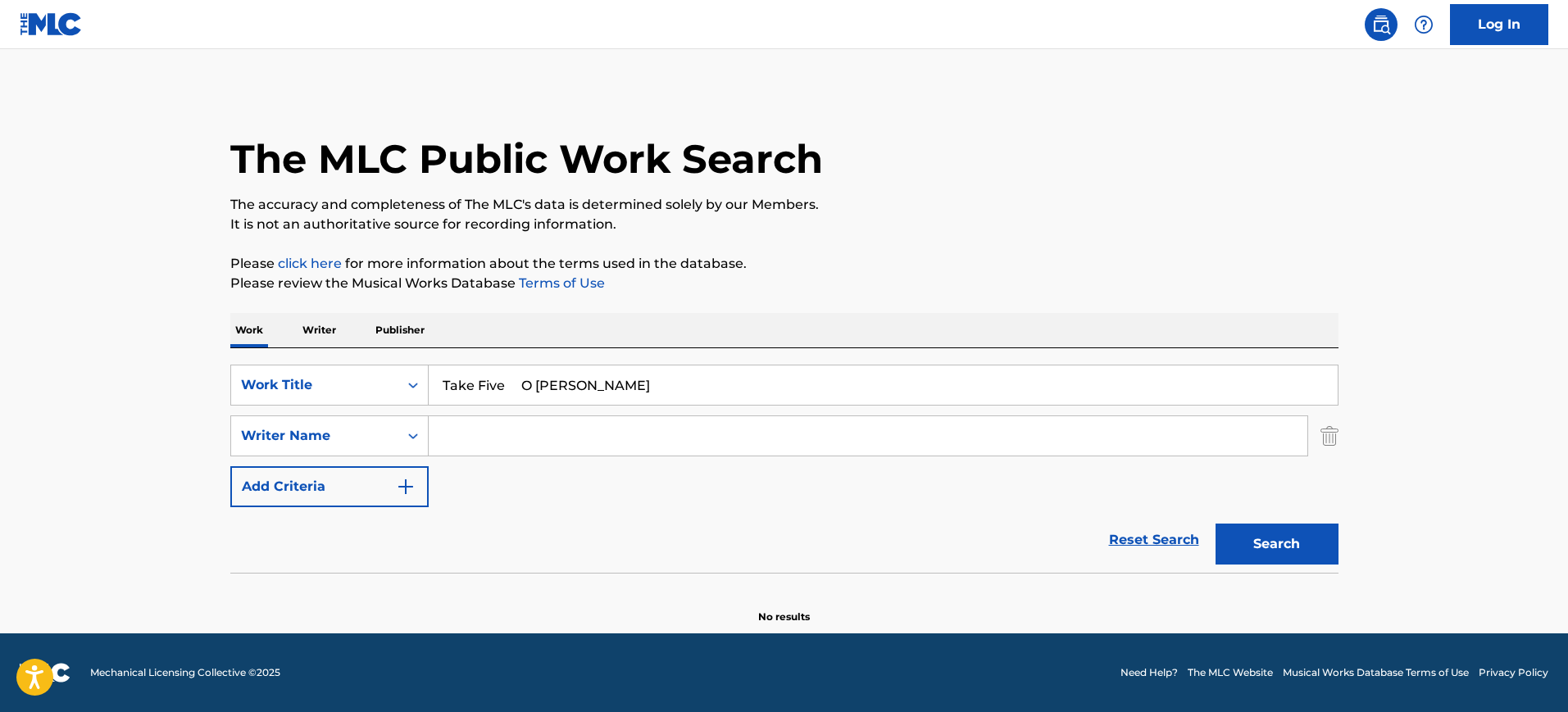
click at [448, 438] on input "Search Form" at bounding box center [868, 436] width 879 height 40
paste input "Take Five O Johnson, Conrad"
type input "Take Five O Johnson, Conrad"
drag, startPoint x: 513, startPoint y: 385, endPoint x: 863, endPoint y: 384, distance: 350.0
click at [863, 384] on input "Take Five O Johnson, Conrad" at bounding box center [884, 386] width 909 height 40
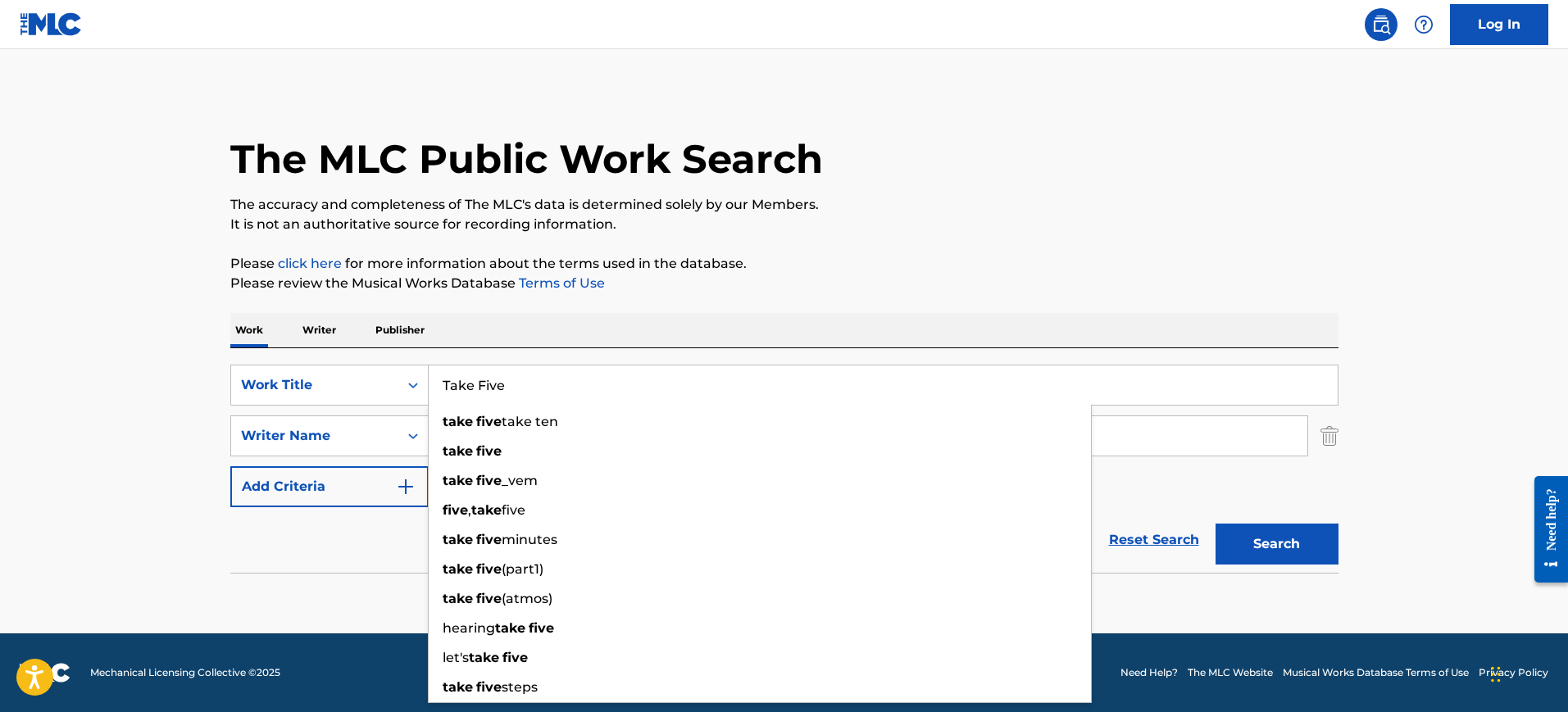
type input "Take Five"
click at [635, 287] on p "Please review the Musical Works Database Terms of Use" at bounding box center [784, 284] width 1108 height 20
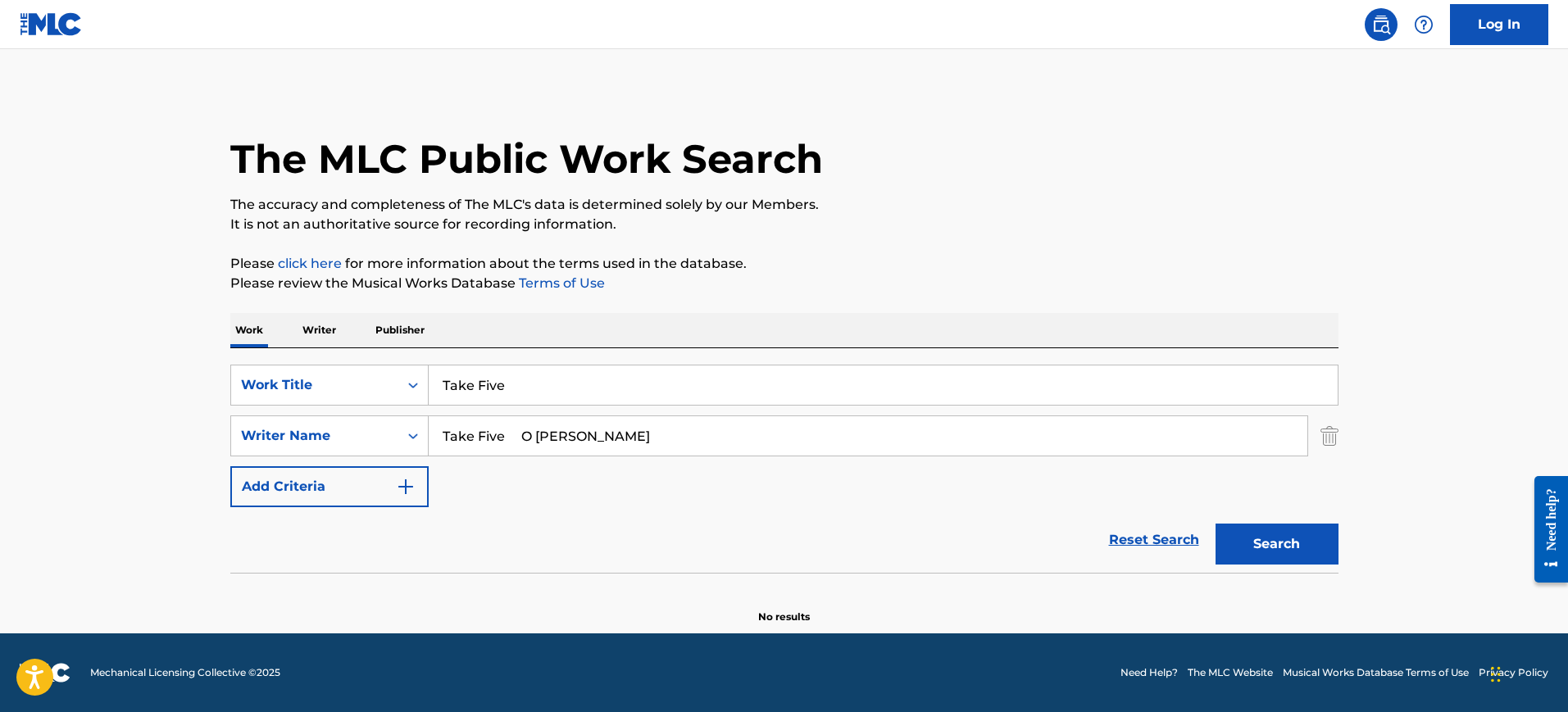
drag, startPoint x: 606, startPoint y: 441, endPoint x: 486, endPoint y: 446, distance: 120.1
click at [350, 448] on div "SearchWithCriteria8200c84b-1674-4387-835d-1dba85ad605f Writer Name Take Five O …" at bounding box center [784, 435] width 1108 height 41
type input "Conrad"
click at [1215, 524] on button "Search" at bounding box center [1277, 543] width 123 height 41
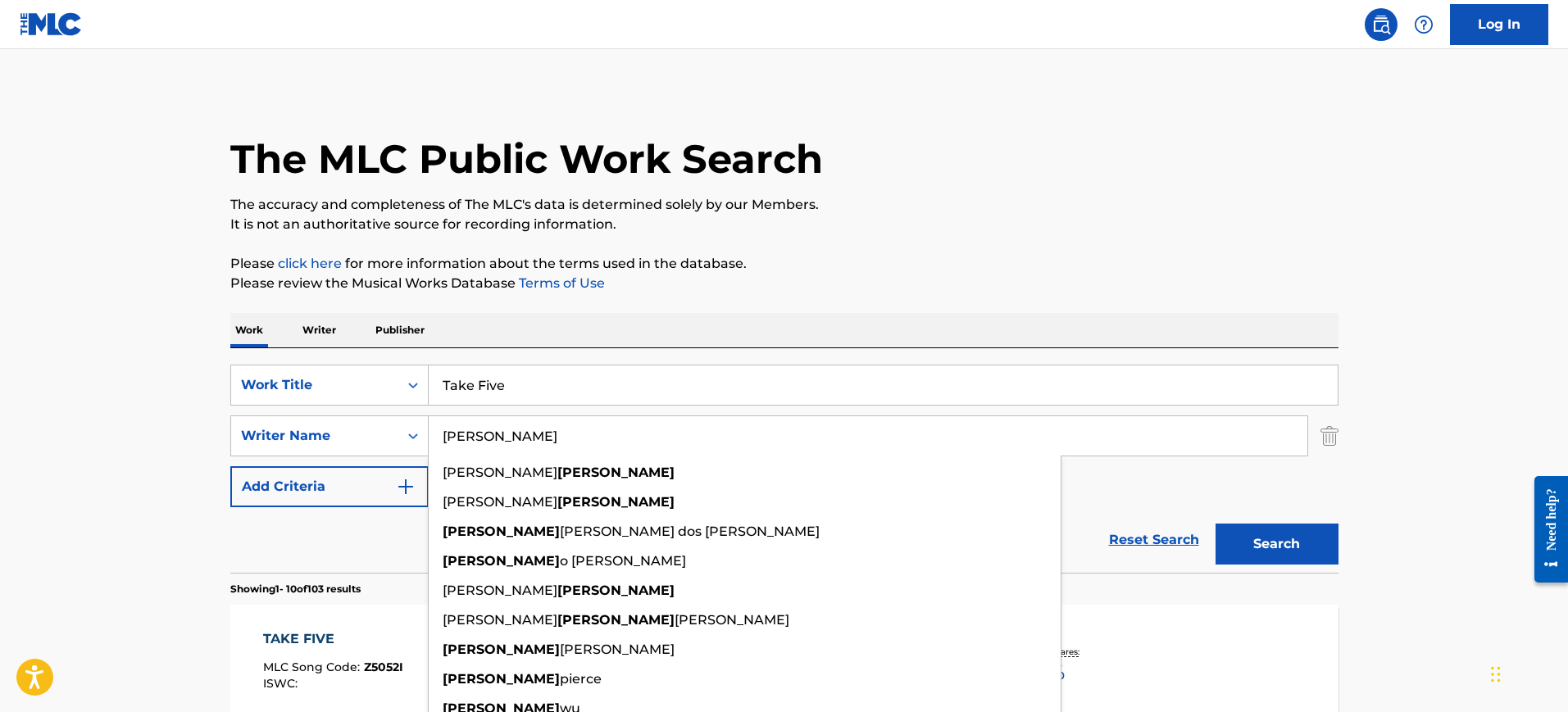
click at [921, 281] on p "Please review the Musical Works Database Terms of Use" at bounding box center [784, 284] width 1108 height 20
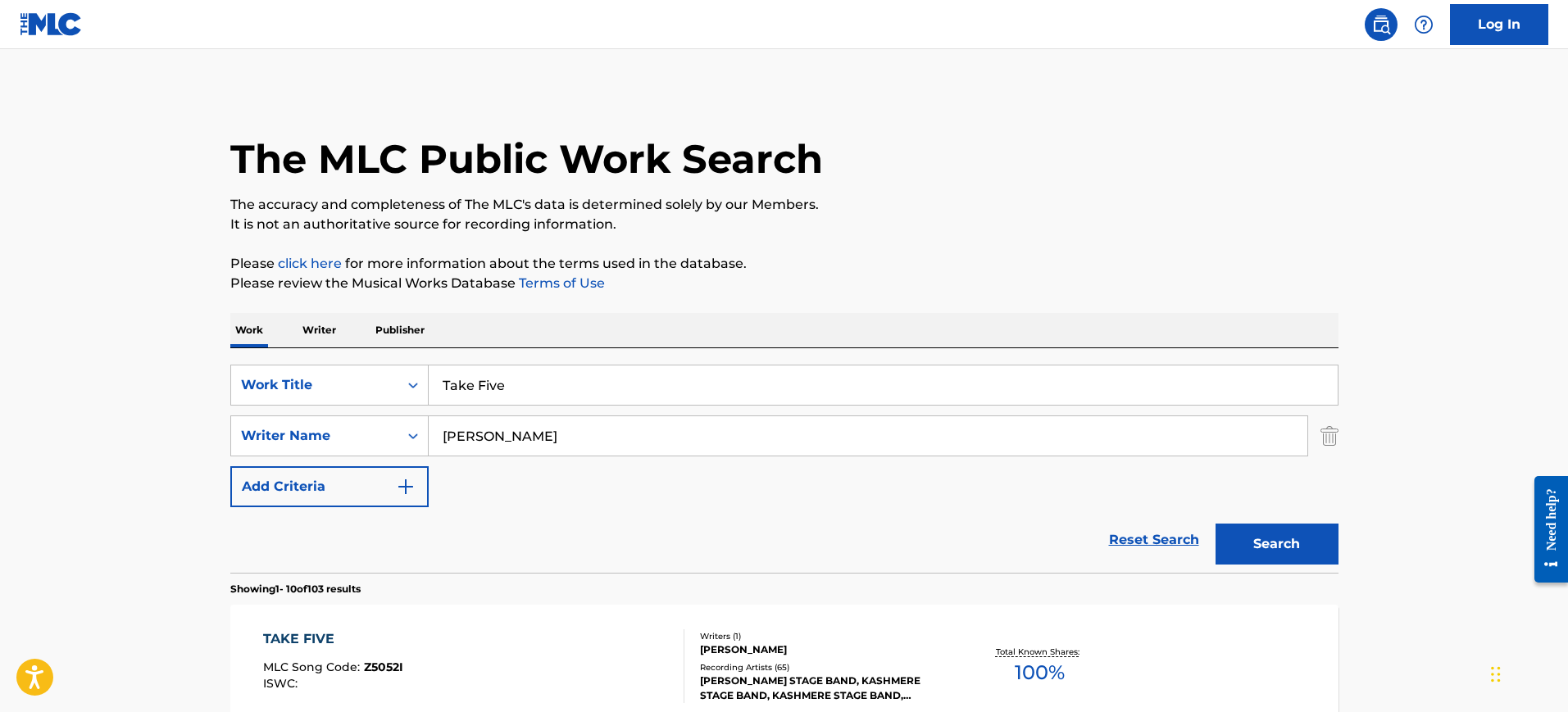
scroll to position [307, 0]
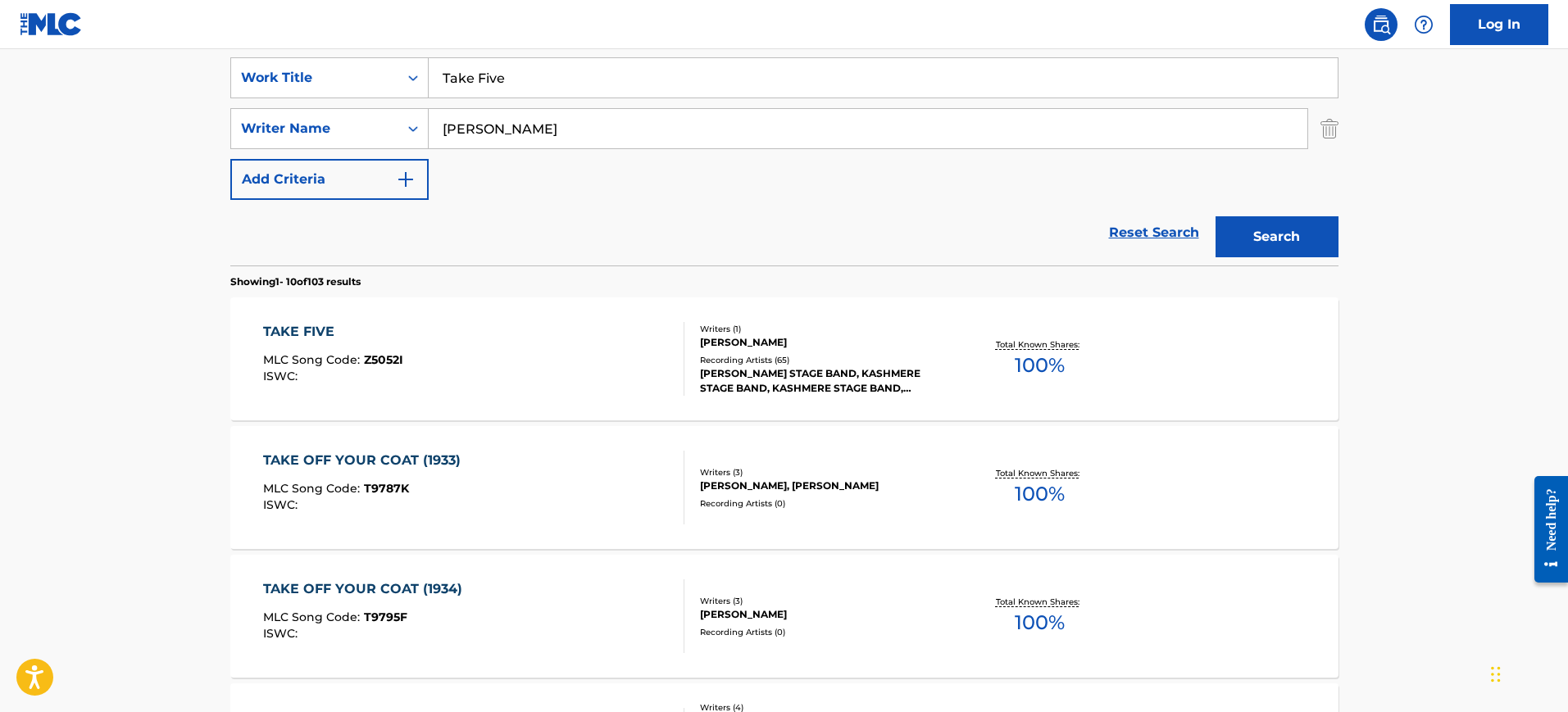
click at [509, 330] on div "TAKE FIVE MLC Song Code : Z5052I ISWC :" at bounding box center [473, 359] width 421 height 74
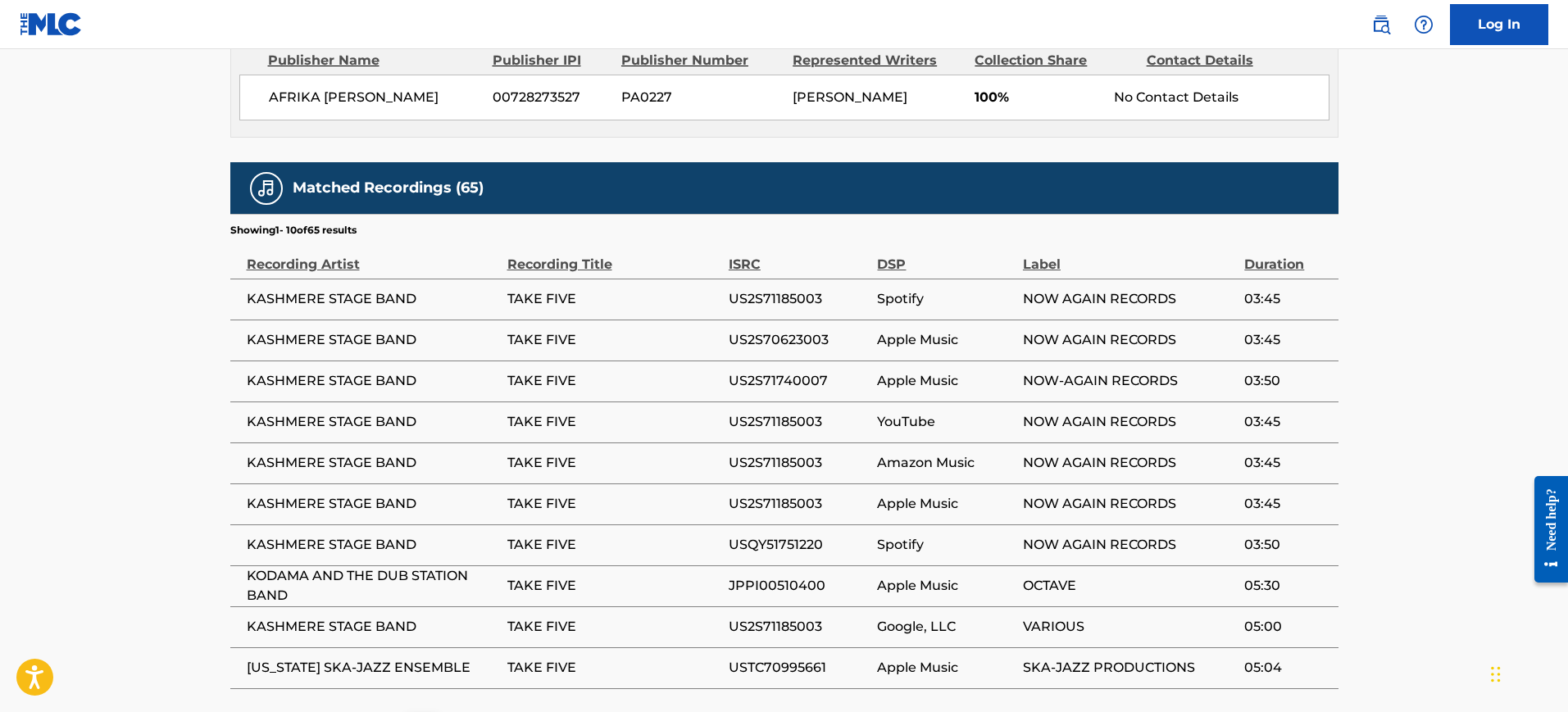
scroll to position [819, 0]
